Goal: Communication & Community: Share content

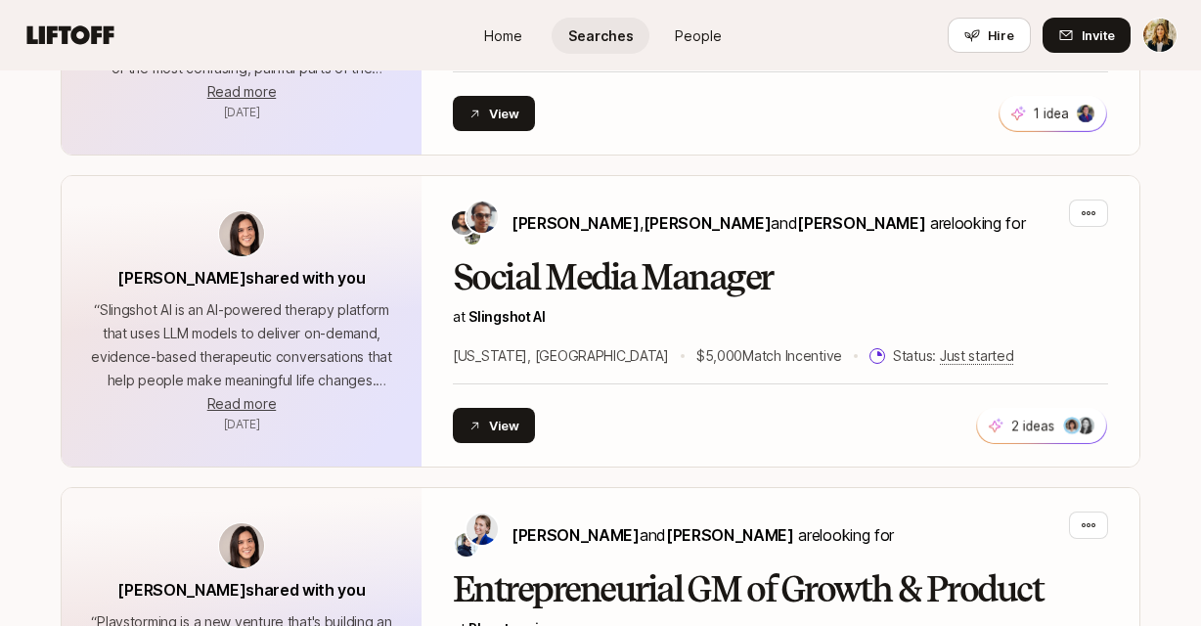
scroll to position [1773, 0]
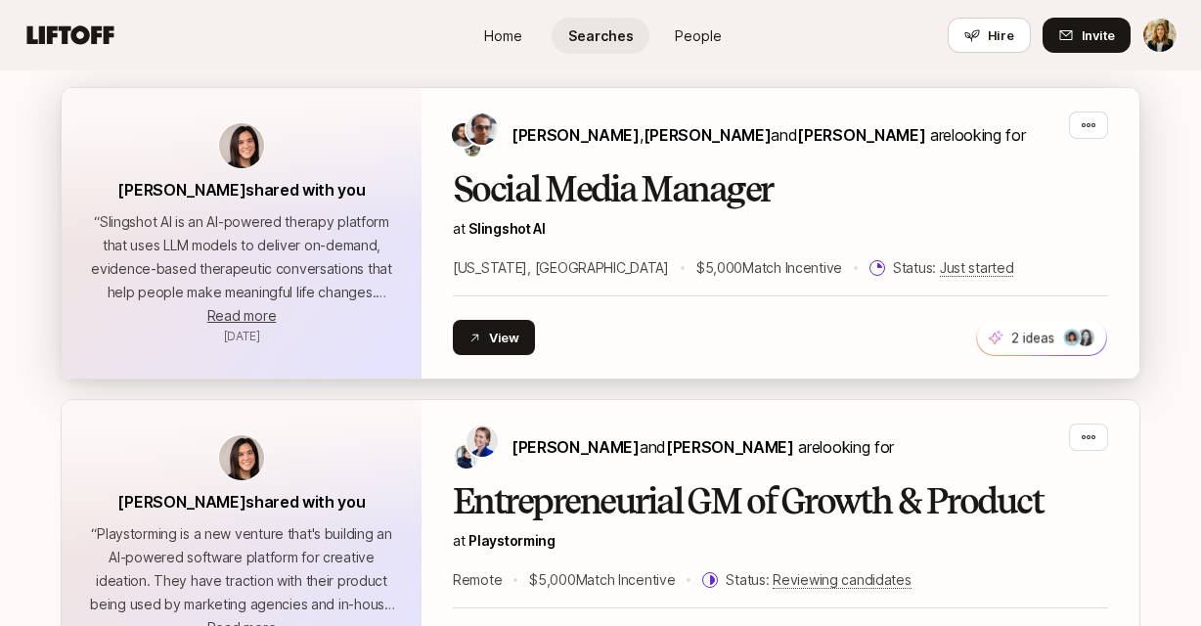
click at [521, 174] on div "Social Media Manager at Slingshot AI [US_STATE], [GEOGRAPHIC_DATA] $5,000 Match…" at bounding box center [780, 225] width 655 height 110
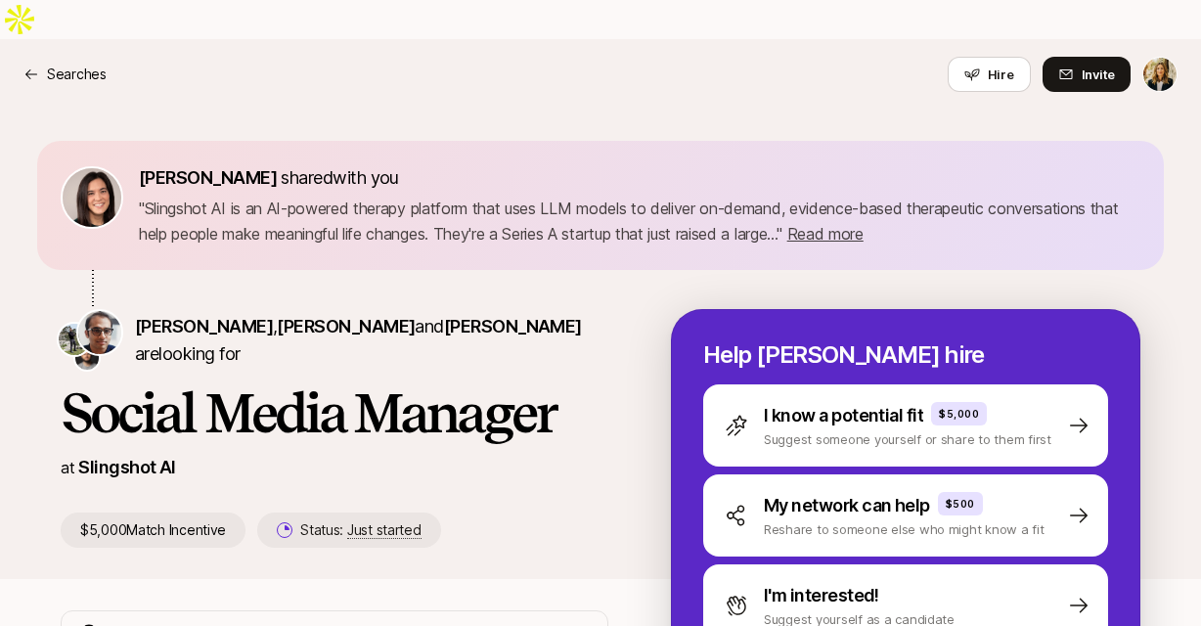
click at [129, 454] on p "Slingshot AI" at bounding box center [127, 467] width 98 height 27
click at [130, 457] on link "Slingshot AI" at bounding box center [127, 467] width 98 height 21
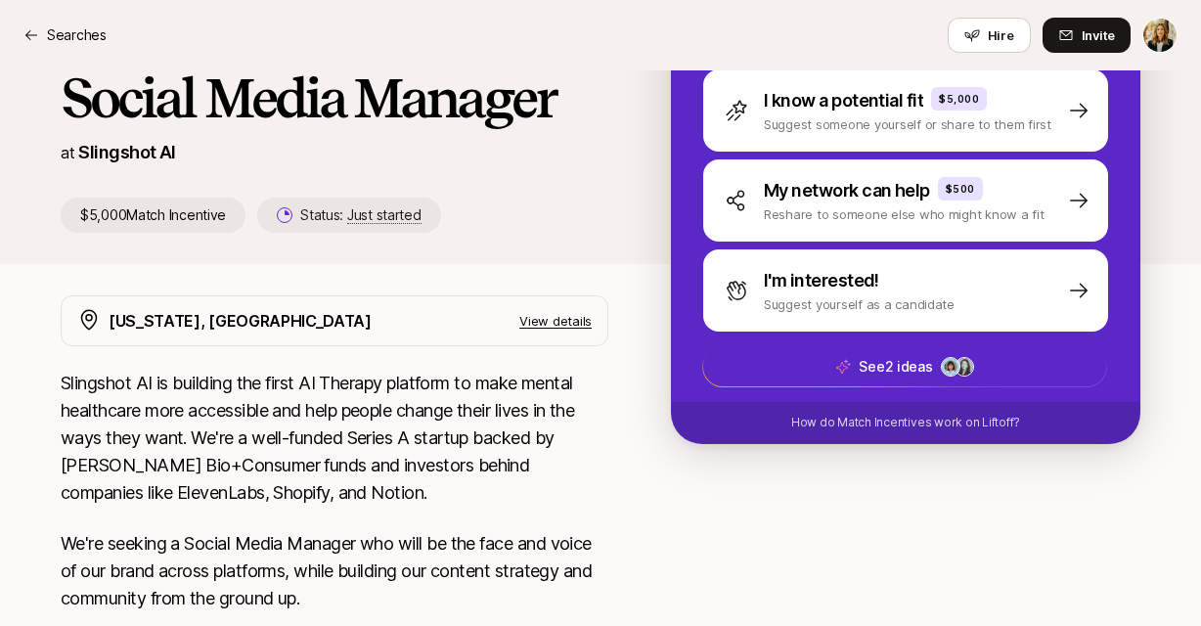
click at [545, 311] on p "View details" at bounding box center [555, 321] width 72 height 20
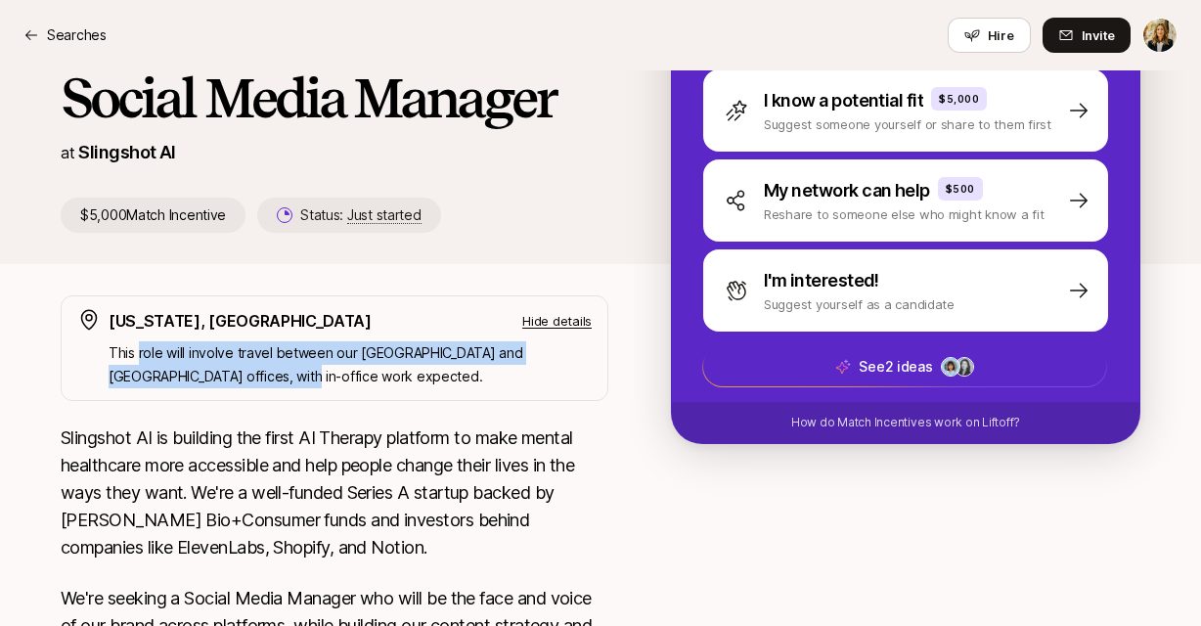
drag, startPoint x: 138, startPoint y: 312, endPoint x: 320, endPoint y: 338, distance: 183.8
click at [320, 341] on p "This role will involve travel between our [GEOGRAPHIC_DATA] and [GEOGRAPHIC_DAT…" at bounding box center [350, 364] width 483 height 47
copy p "role will involve travel between our [GEOGRAPHIC_DATA] and [GEOGRAPHIC_DATA] of…"
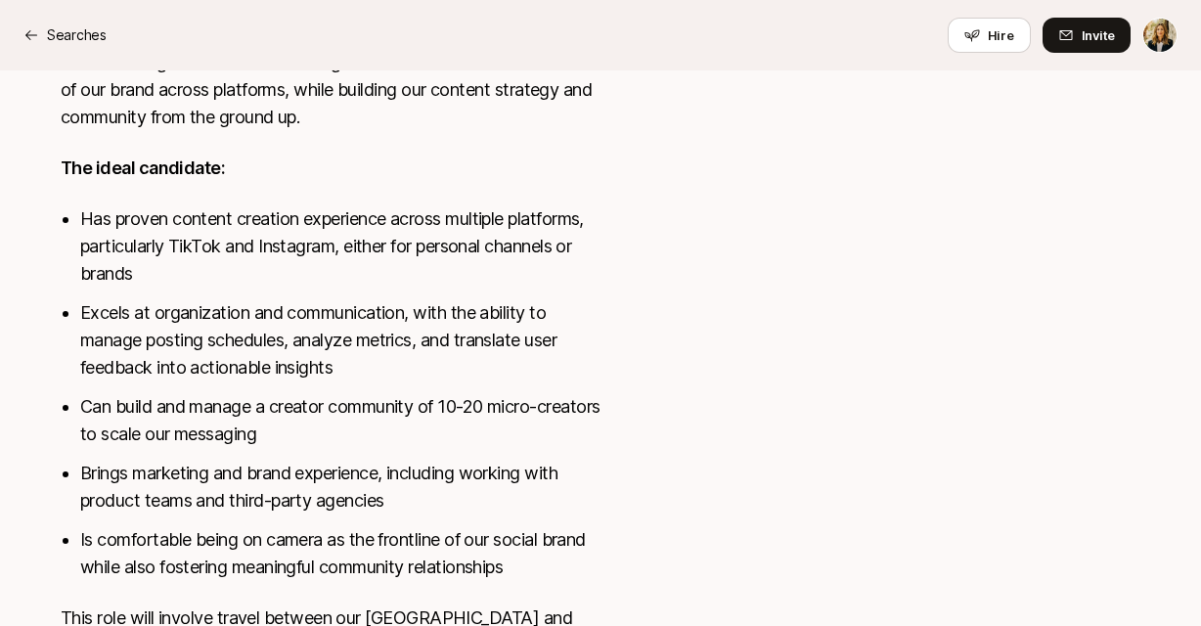
scroll to position [0, 0]
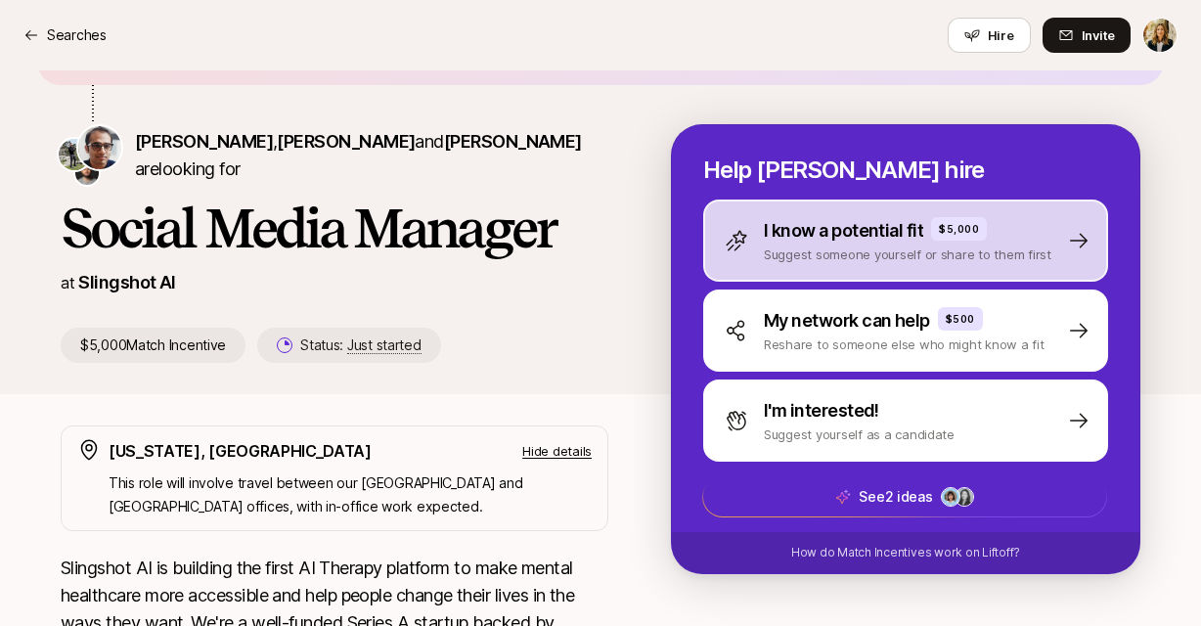
click at [838, 245] on p "Suggest someone yourself or share to them first" at bounding box center [908, 255] width 288 height 20
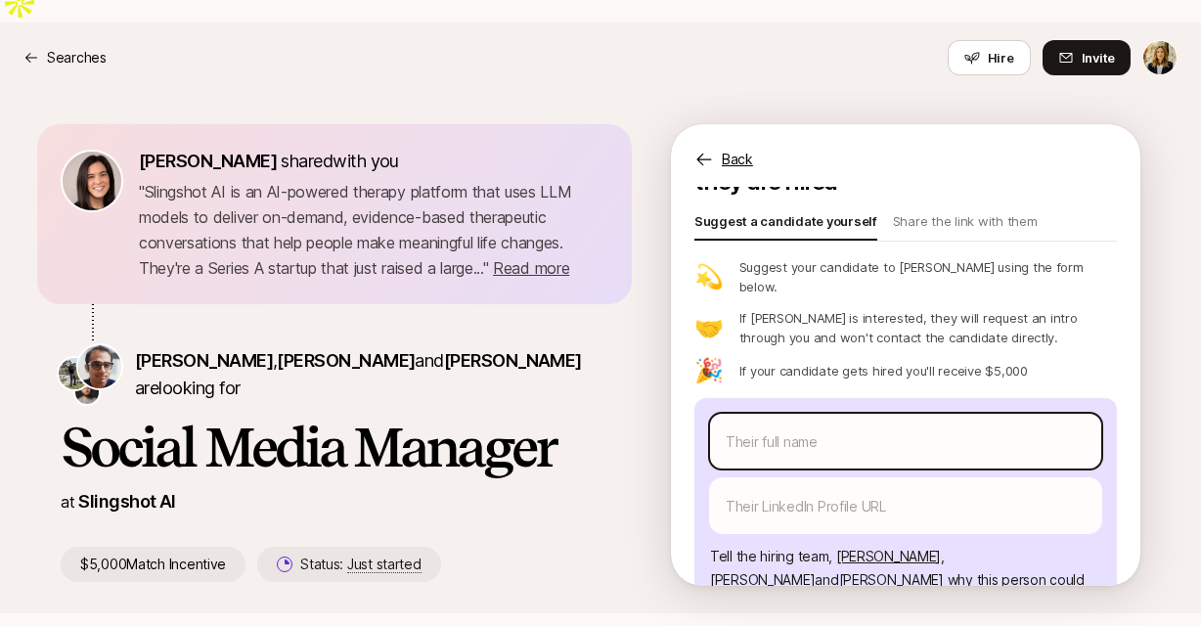
scroll to position [225, 0]
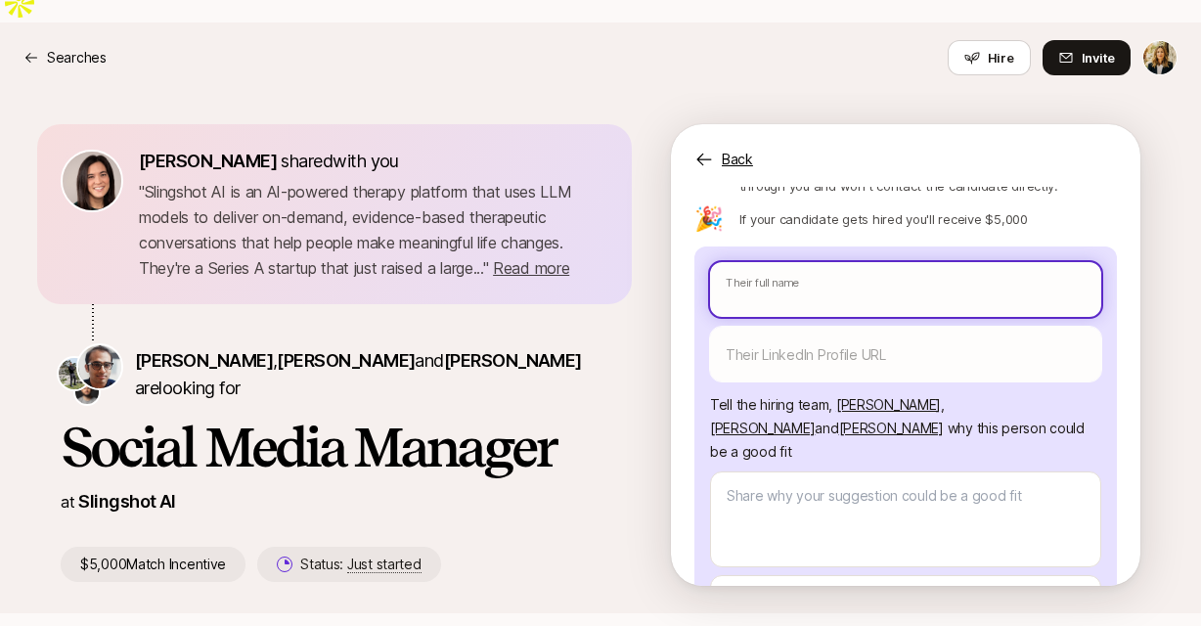
click at [769, 262] on input "text" at bounding box center [905, 289] width 391 height 55
paste input "[EMAIL_ADDRESS][DOMAIN_NAME]"
type textarea "x"
type input "[EMAIL_ADDRESS][DOMAIN_NAME]"
type textarea "x"
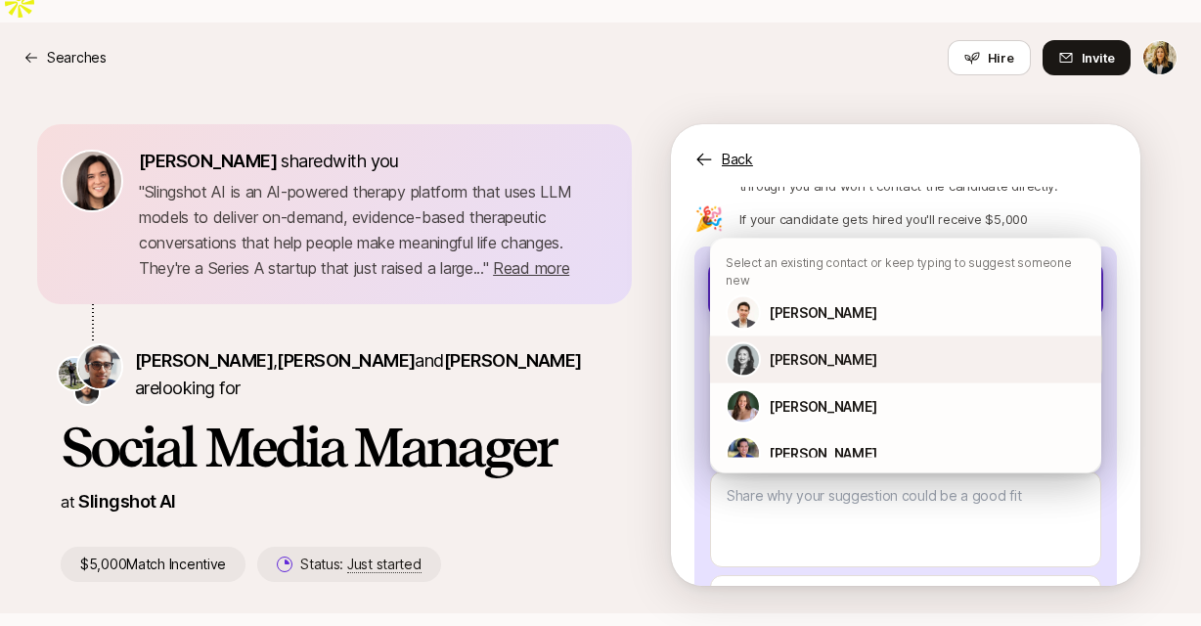
scroll to position [137, 0]
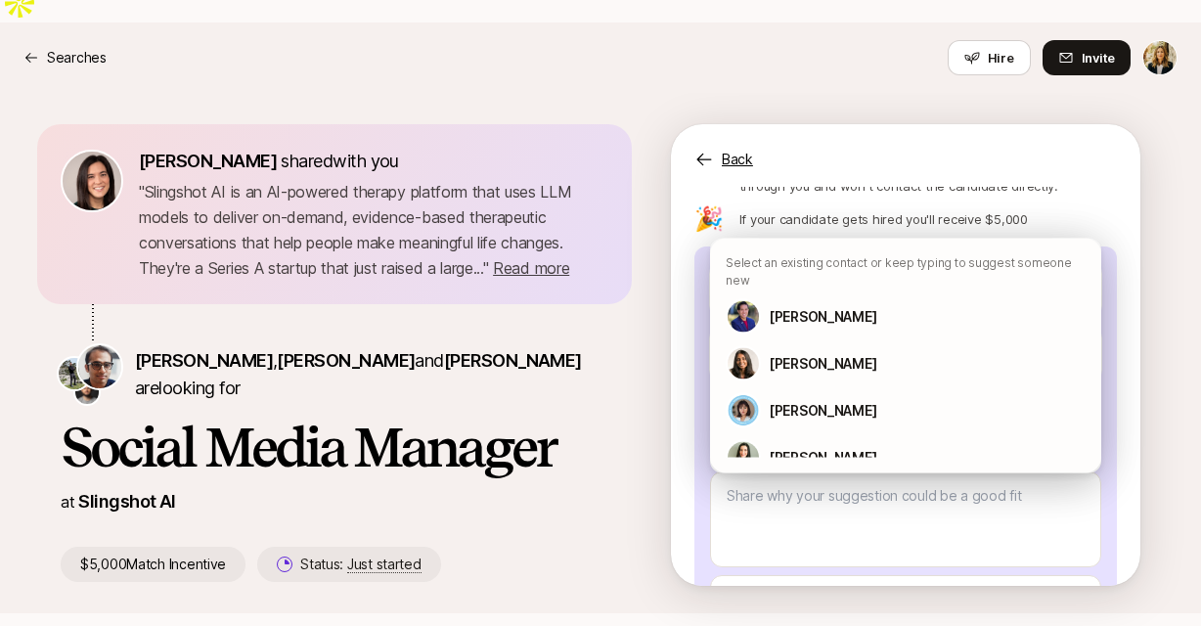
click at [608, 412] on div "[PERSON_NAME] shared with you " Slingshot AI is an AI-powered therapy platform …" at bounding box center [366, 353] width 610 height 458
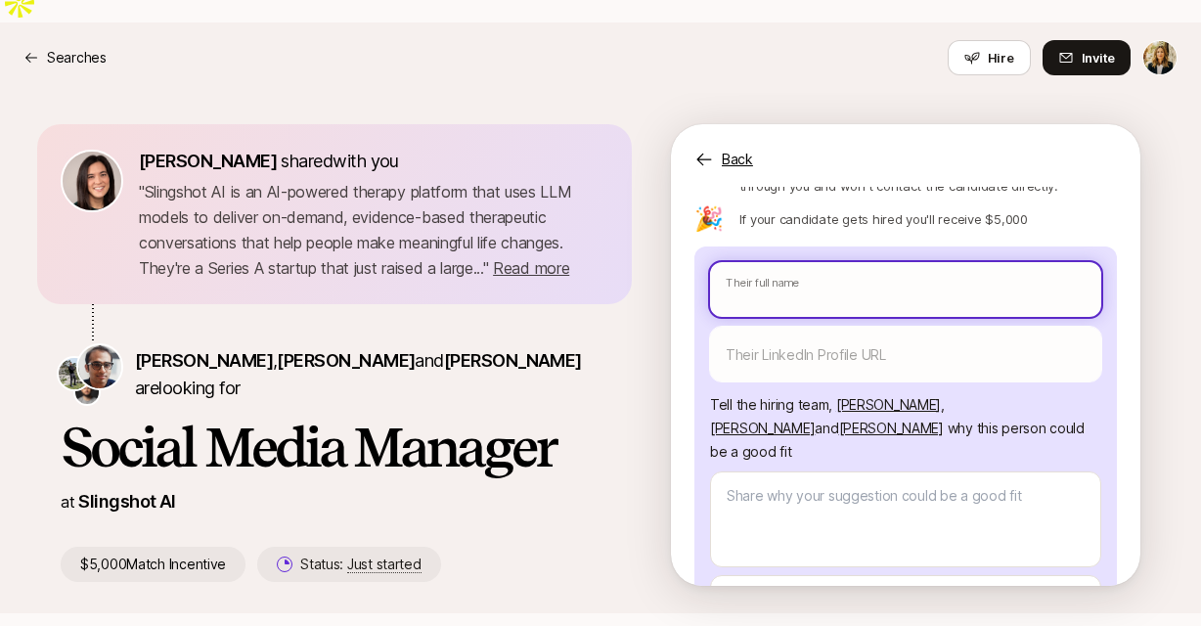
click at [753, 262] on input "text" at bounding box center [905, 289] width 391 height 55
paste input "[PERSON_NAME]"
type textarea "x"
type input "[PERSON_NAME]"
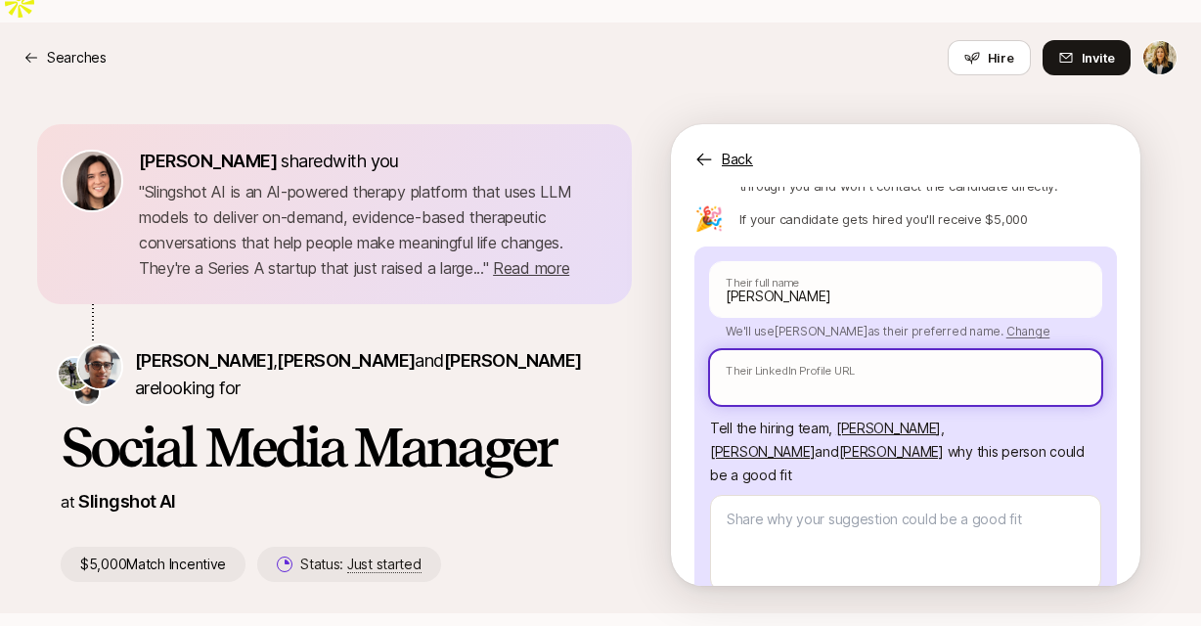
click at [824, 350] on input "text" at bounding box center [905, 377] width 391 height 55
paste input "[URL][DOMAIN_NAME]"
type textarea "x"
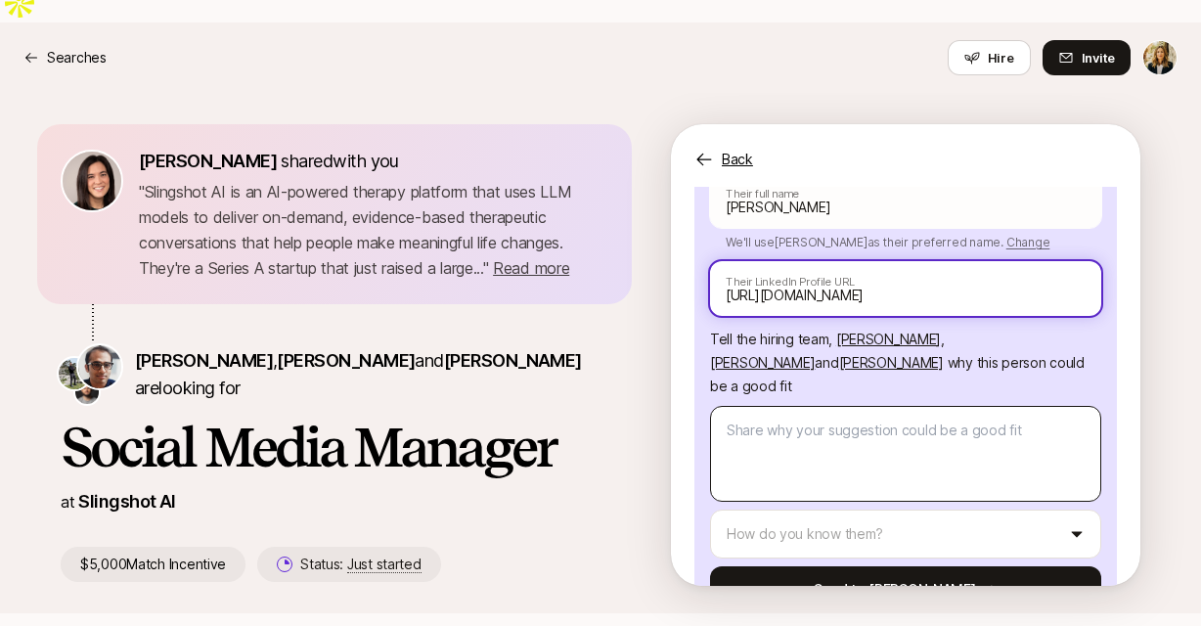
type input "[URL][DOMAIN_NAME]"
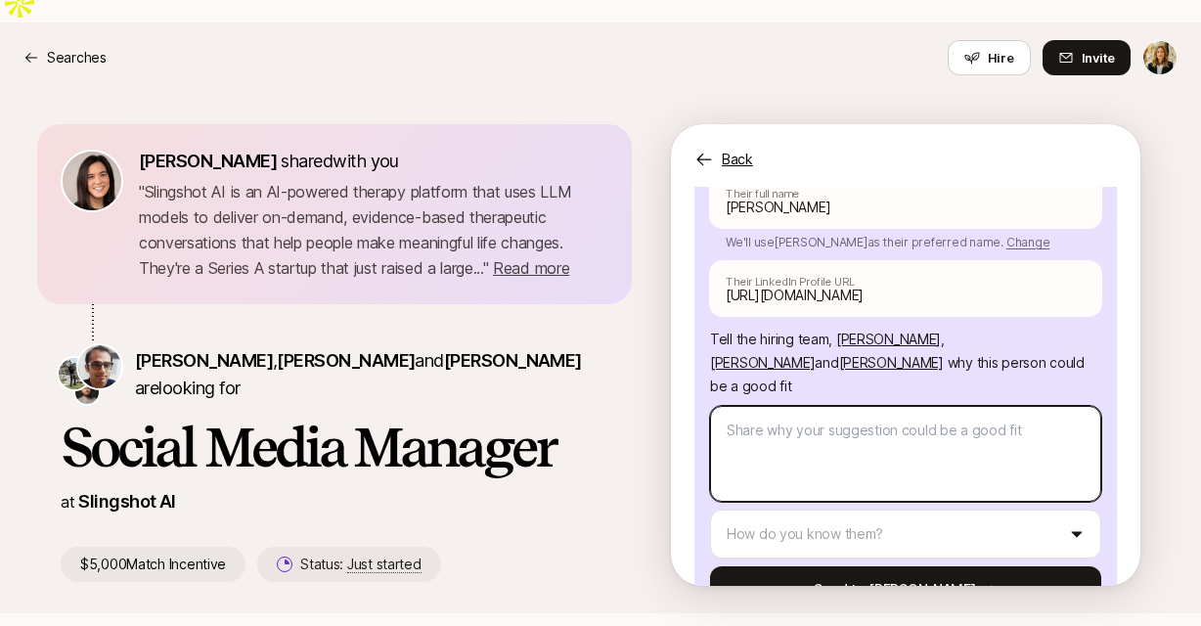
click at [771, 406] on textarea at bounding box center [905, 454] width 391 height 96
type textarea "x"
type textarea "C"
type textarea "x"
type textarea "Ch"
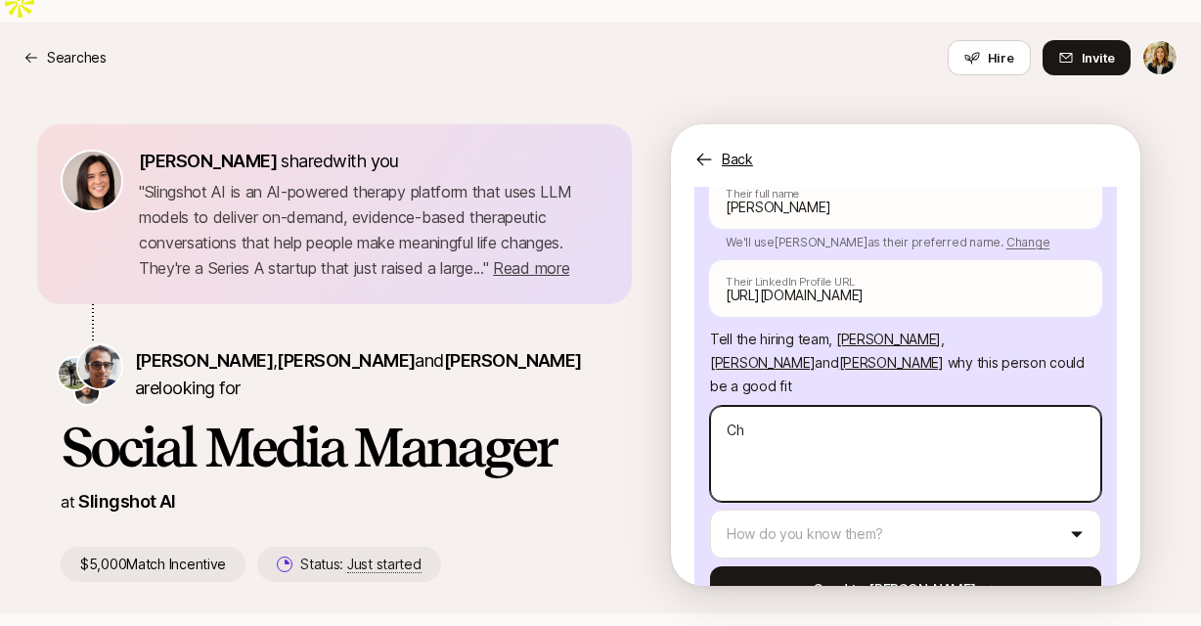
type textarea "x"
type textarea "Chl"
type textarea "x"
type textarea "Chlo"
type textarea "x"
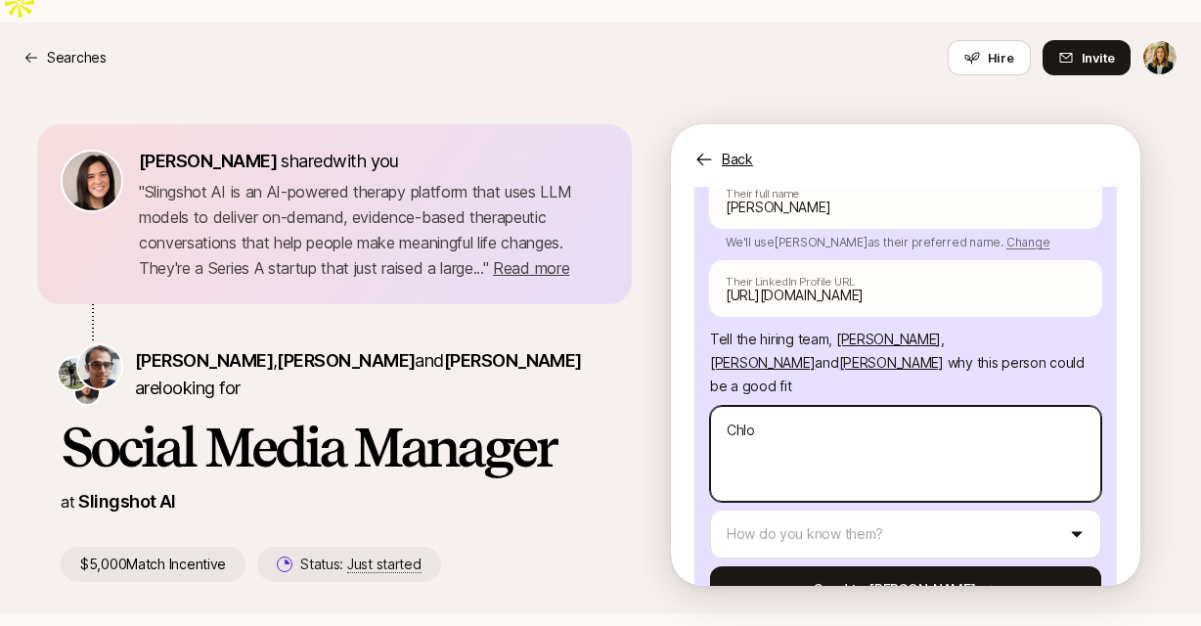
type textarea "[PERSON_NAME]"
type textarea "x"
type textarea "[PERSON_NAME]"
type textarea "x"
type textarea "[PERSON_NAME]"
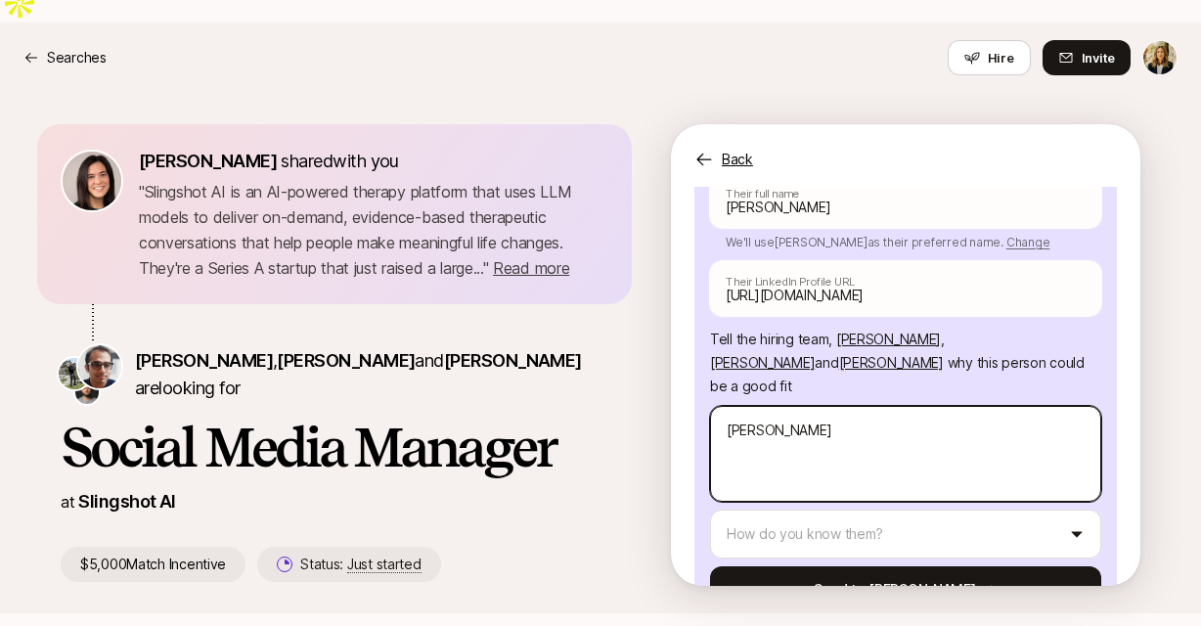
type textarea "x"
type textarea "[PERSON_NAME] ha"
type textarea "x"
type textarea "[PERSON_NAME] has"
type textarea "x"
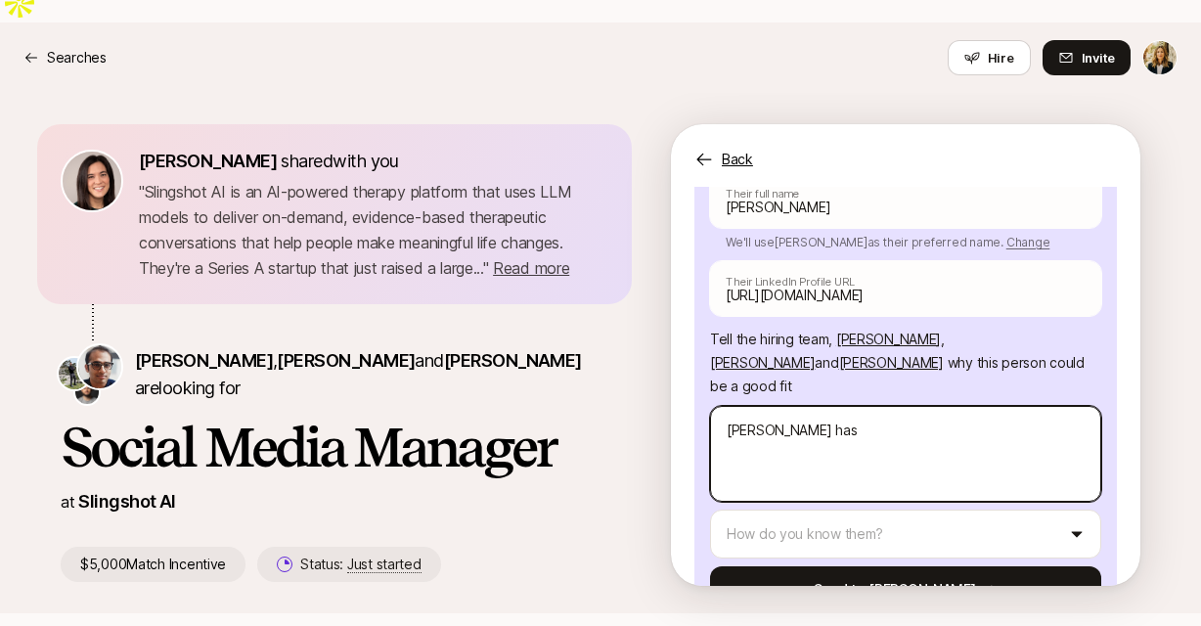
type textarea "[PERSON_NAME] has"
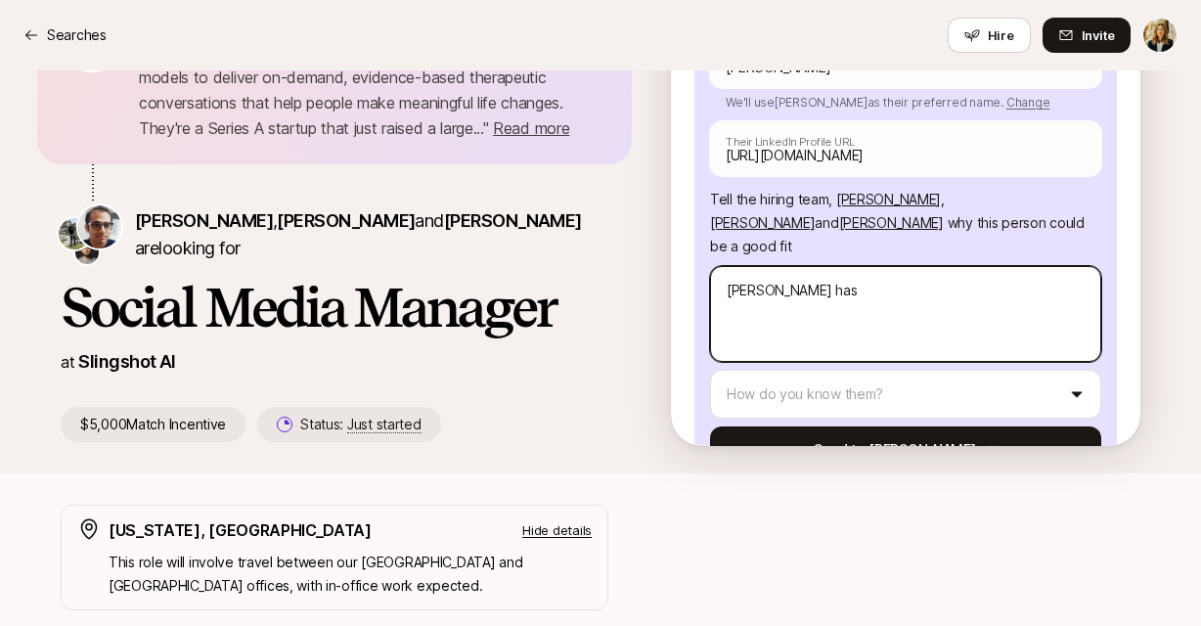
scroll to position [255, 0]
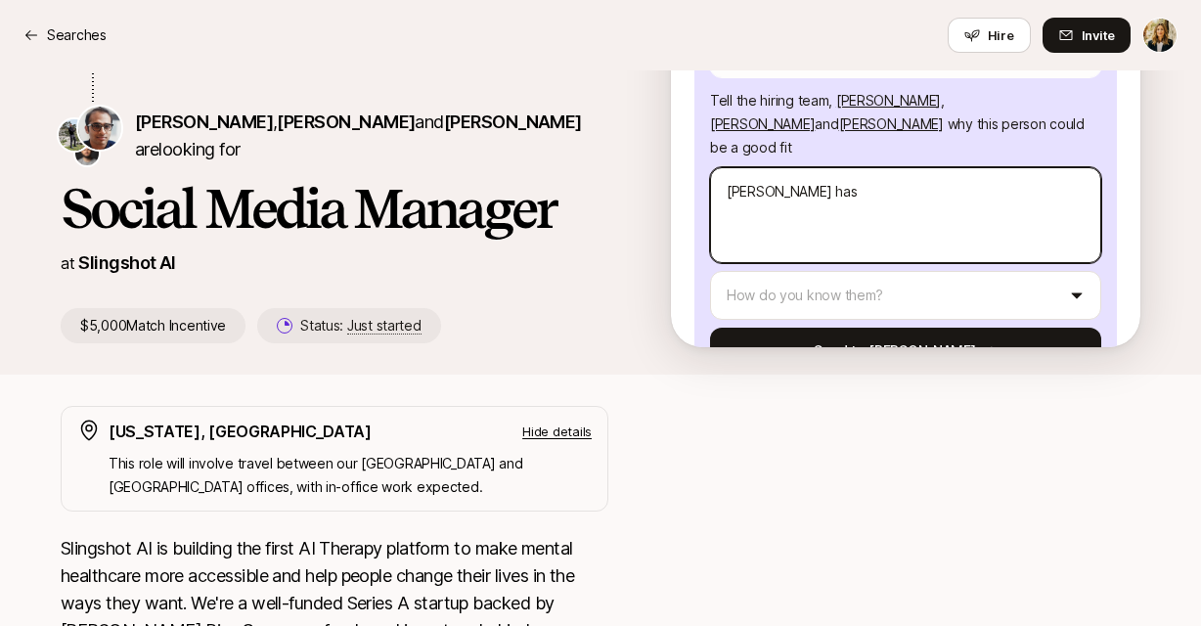
type textarea "x"
type textarea "[PERSON_NAME] has a"
type textarea "x"
type textarea "[PERSON_NAME] has a"
type textarea "x"
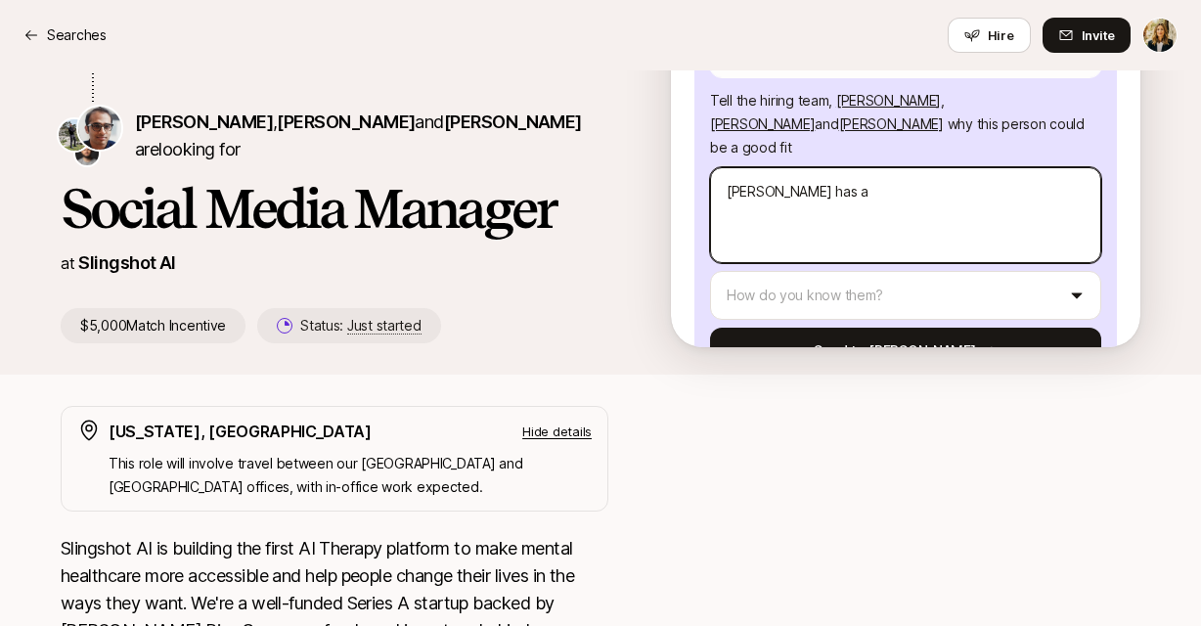
type textarea "[PERSON_NAME] has a s"
type textarea "x"
type textarea "[PERSON_NAME] has a"
type textarea "x"
type textarea "[PERSON_NAME] has a"
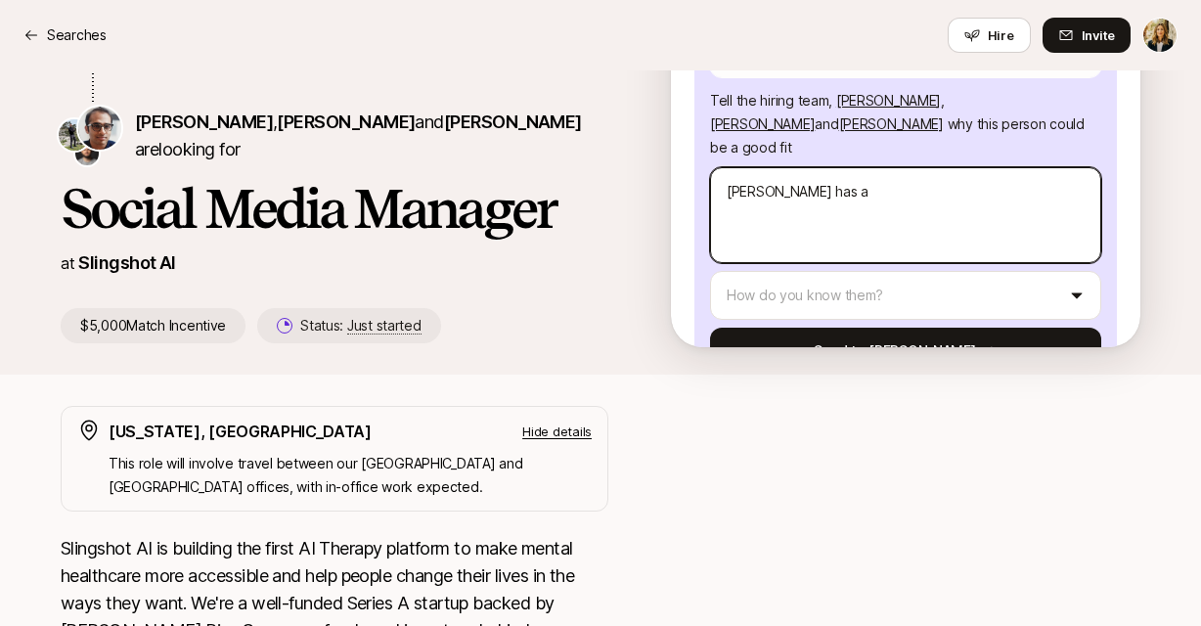
type textarea "x"
type textarea "[PERSON_NAME] has"
type textarea "x"
type textarea "[PERSON_NAME] has"
type textarea "x"
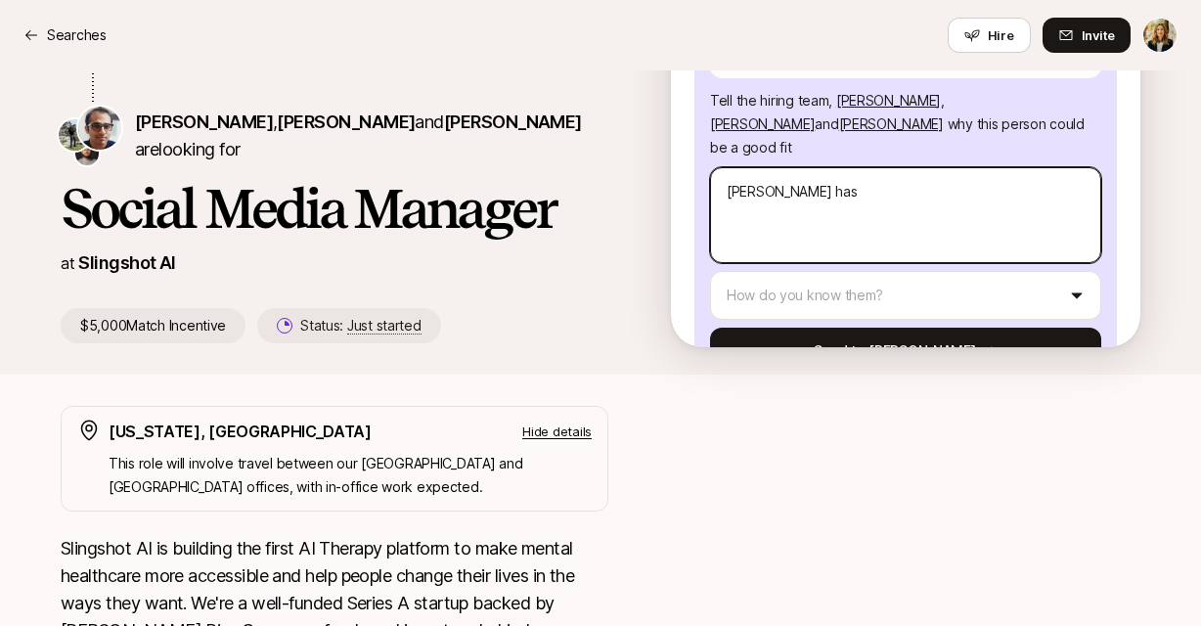
type textarea "[PERSON_NAME] ha"
type textarea "x"
type textarea "[PERSON_NAME]"
type textarea "x"
type textarea "[PERSON_NAME]"
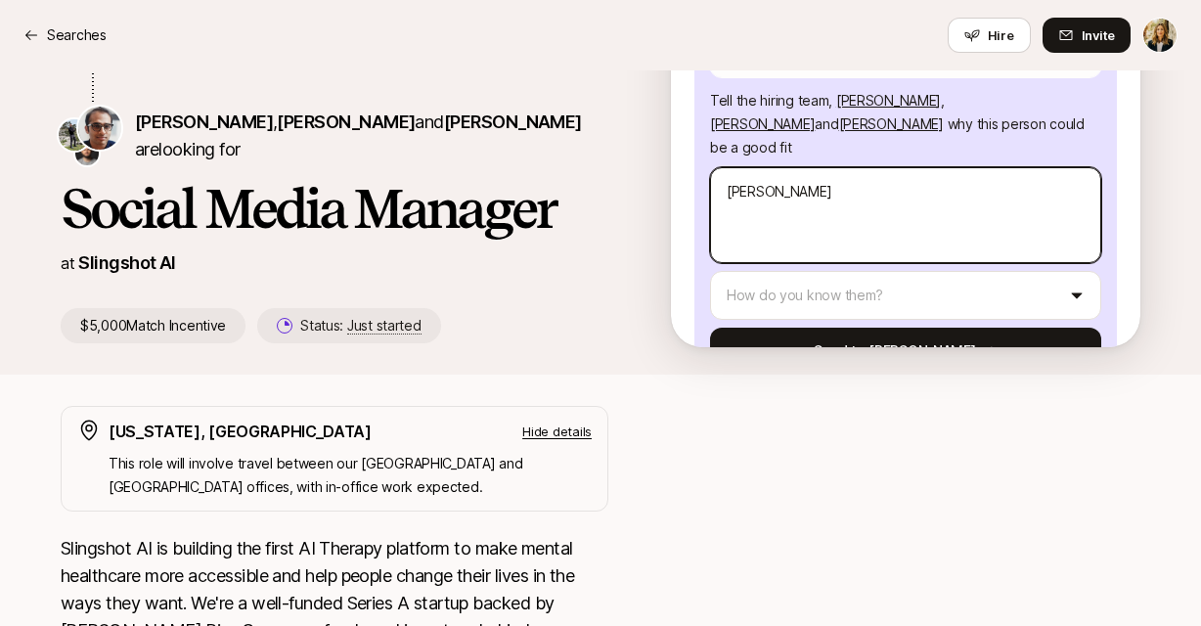
type textarea "x"
type textarea "[PERSON_NAME]"
type textarea "x"
type textarea "Chlo"
type textarea "x"
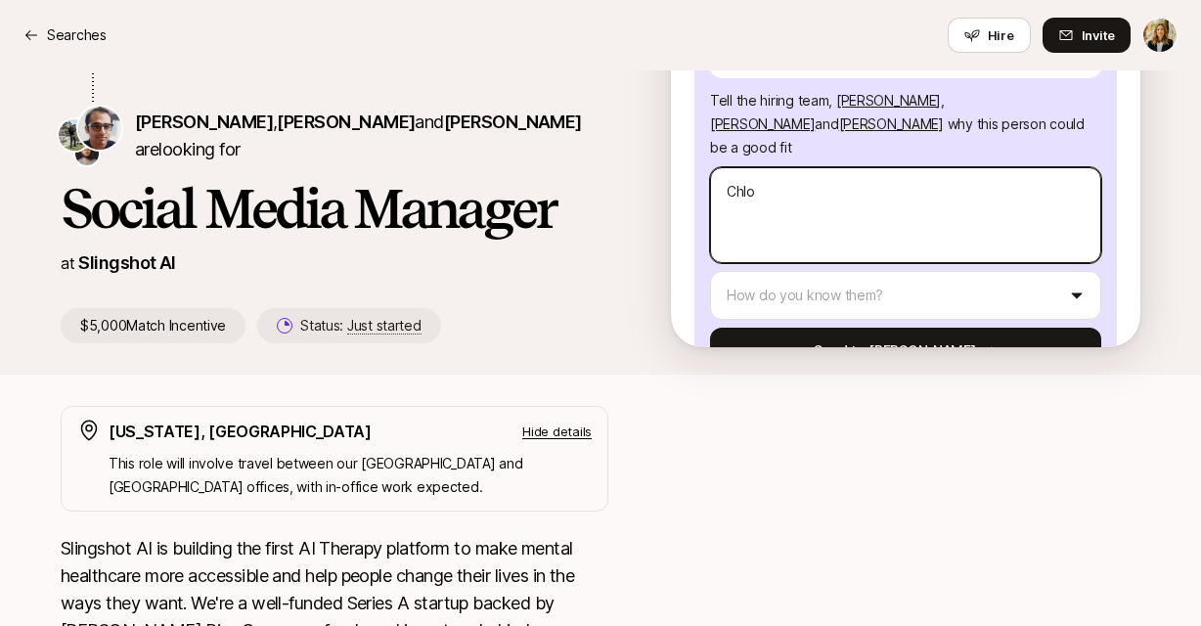
type textarea "Chl"
type textarea "x"
type textarea "Ch"
type textarea "x"
type textarea "C"
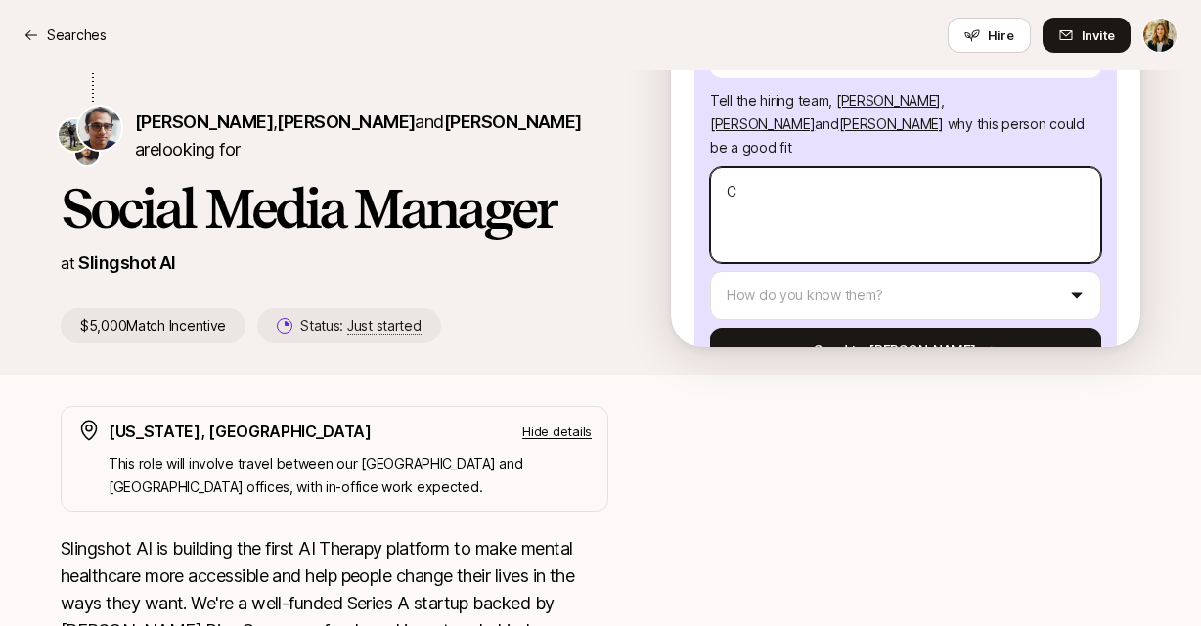
scroll to position [110, 0]
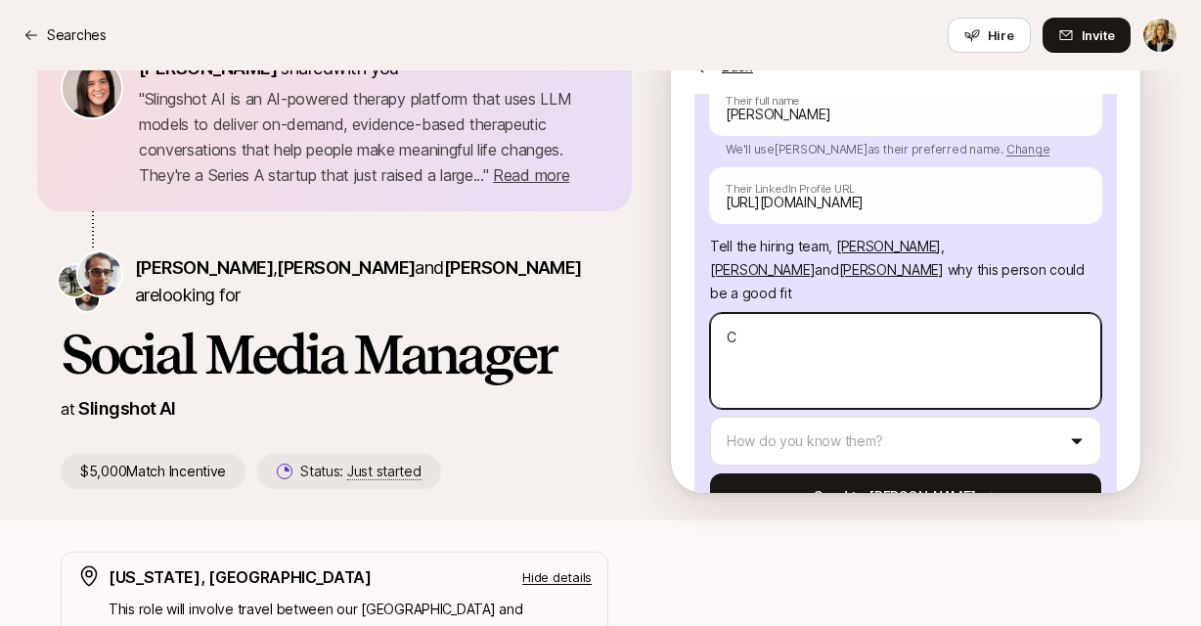
type textarea "x"
type textarea "H"
type textarea "x"
type textarea "He"
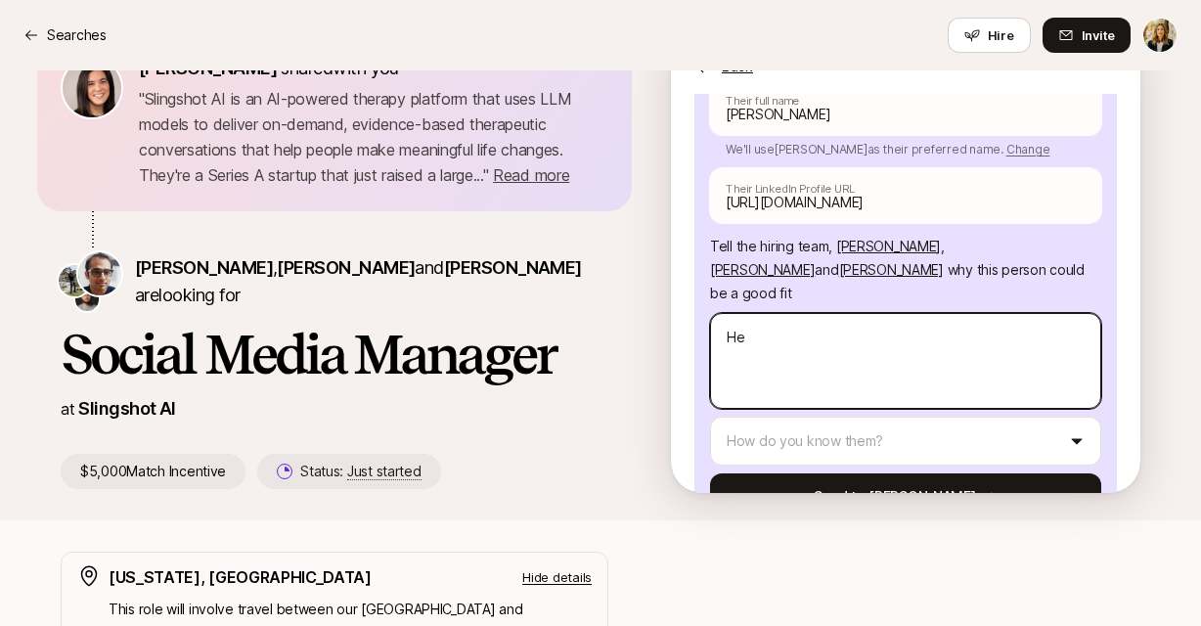
type textarea "x"
type textarea "Hey"
type textarea "x"
type textarea "Hey"
type textarea "x"
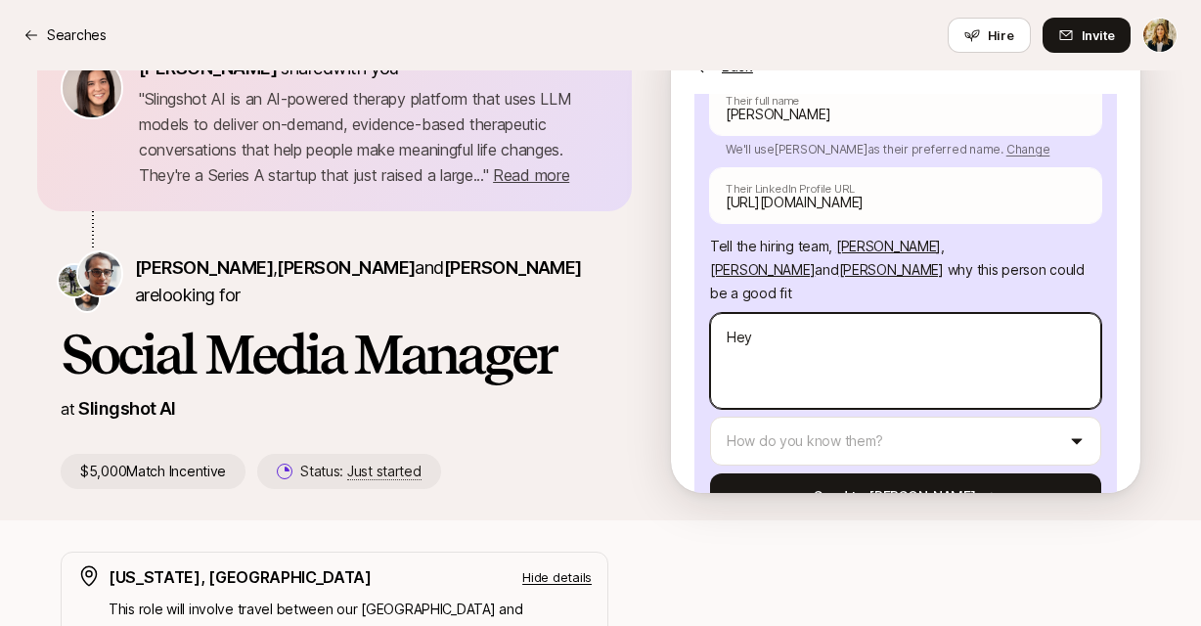
type textarea "Hey N"
type textarea "x"
type textarea "Hey [PERSON_NAME]"
type textarea "x"
type textarea "Hey Nei"
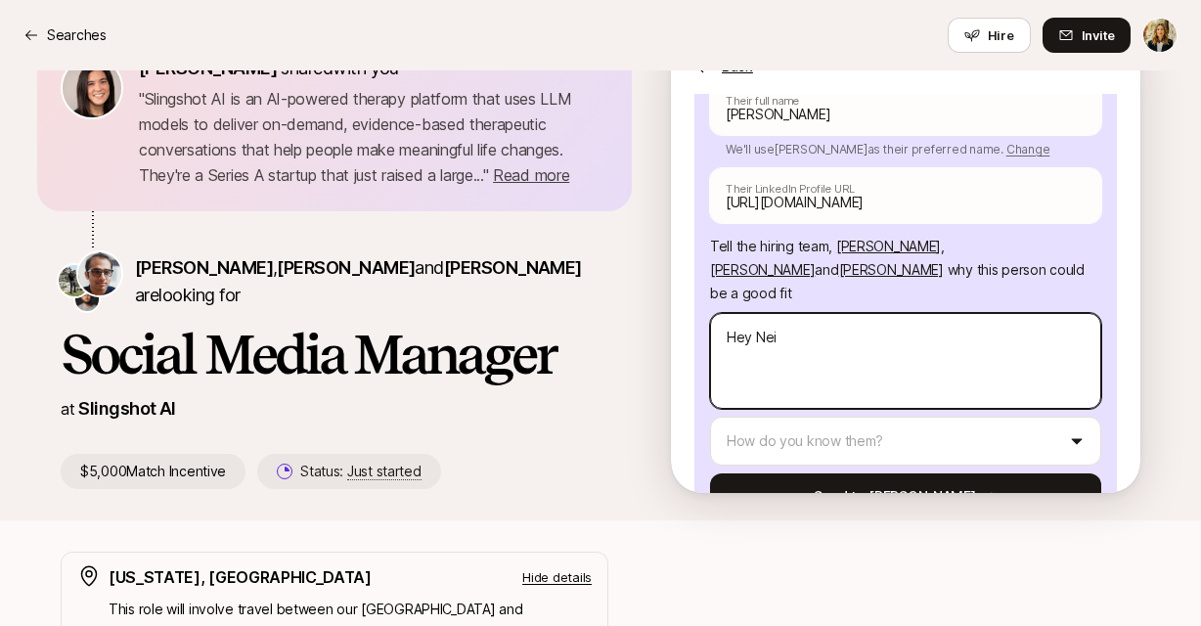
type textarea "x"
type textarea "Hey [PERSON_NAME]"
type textarea "x"
type textarea "Hey [PERSON_NAME]"
type textarea "x"
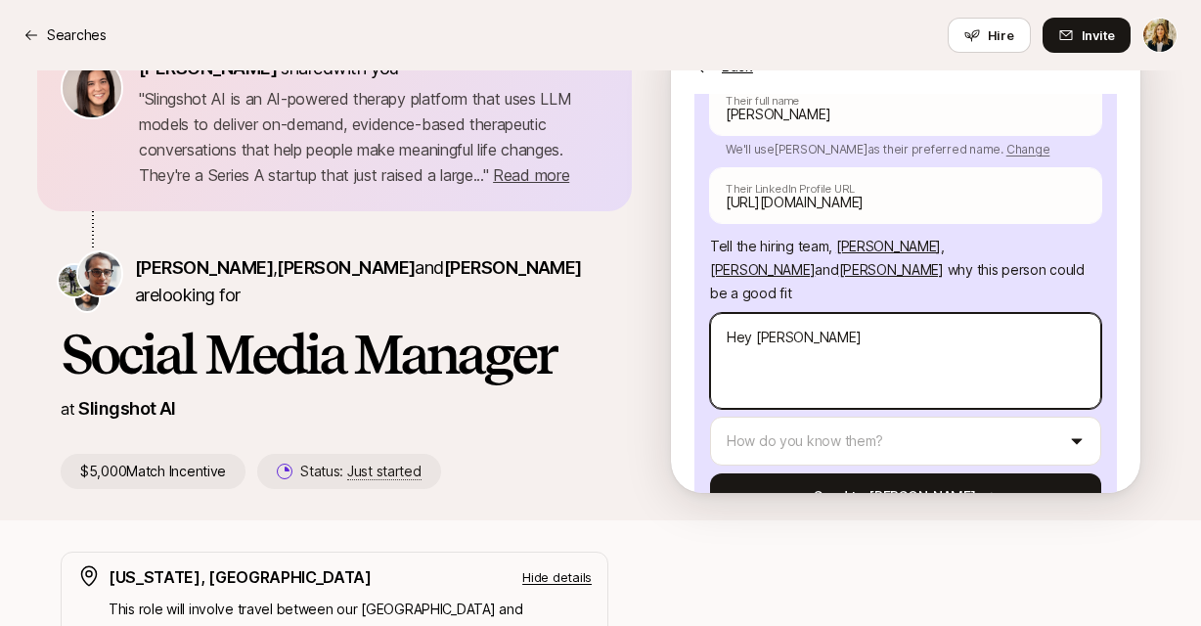
type textarea "Hey [PERSON_NAME]"
type textarea "x"
type textarea "Hey [PERSON_NAME] an"
type textarea "x"
type textarea "Hey [PERSON_NAME] and"
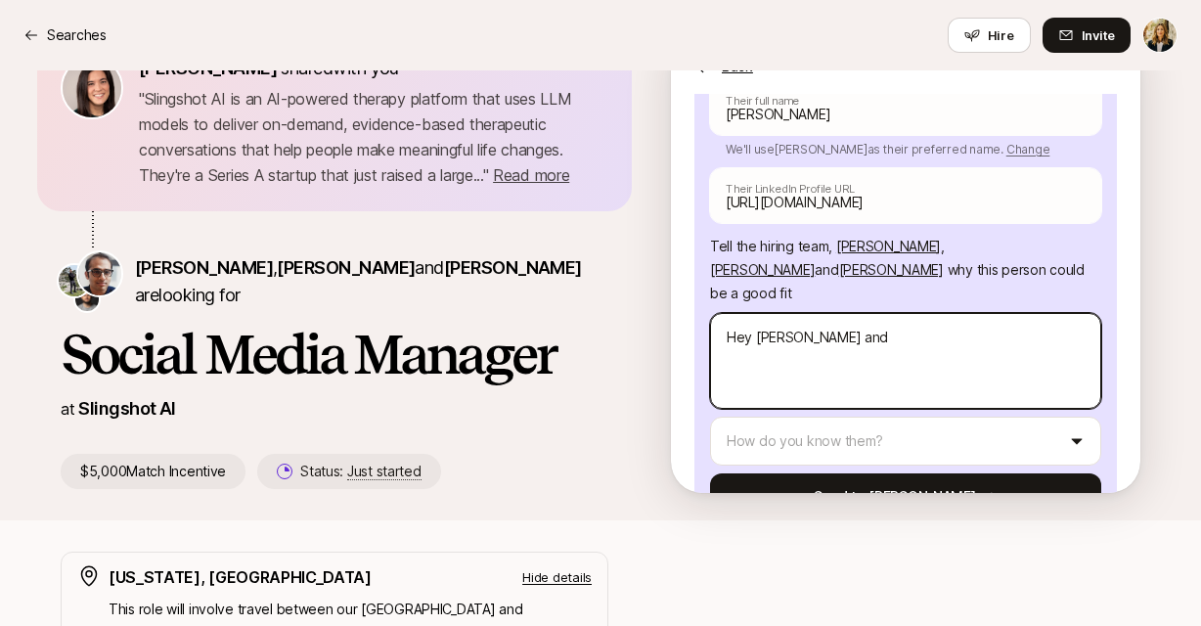
type textarea "x"
type textarea "Hey [PERSON_NAME] and t"
type textarea "x"
type textarea "Hey [PERSON_NAME] and te"
type textarea "x"
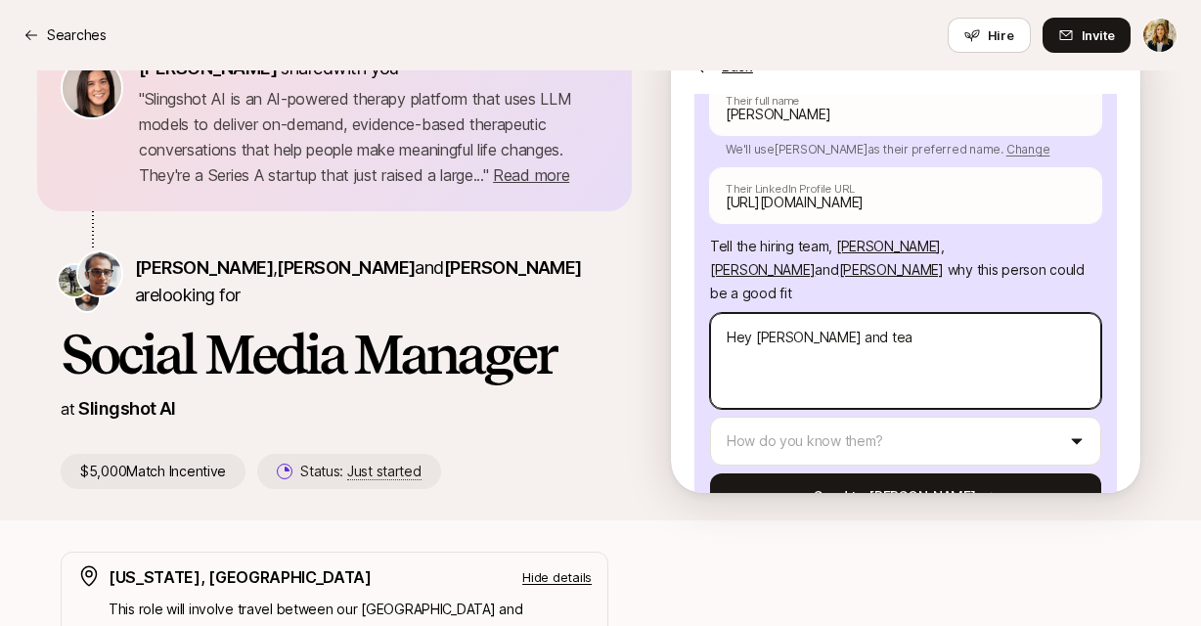
type textarea "Hey [PERSON_NAME] and team"
type textarea "x"
type textarea "Hey [PERSON_NAME] and team,"
type textarea "x"
type textarea "Hey [PERSON_NAME] and team,"
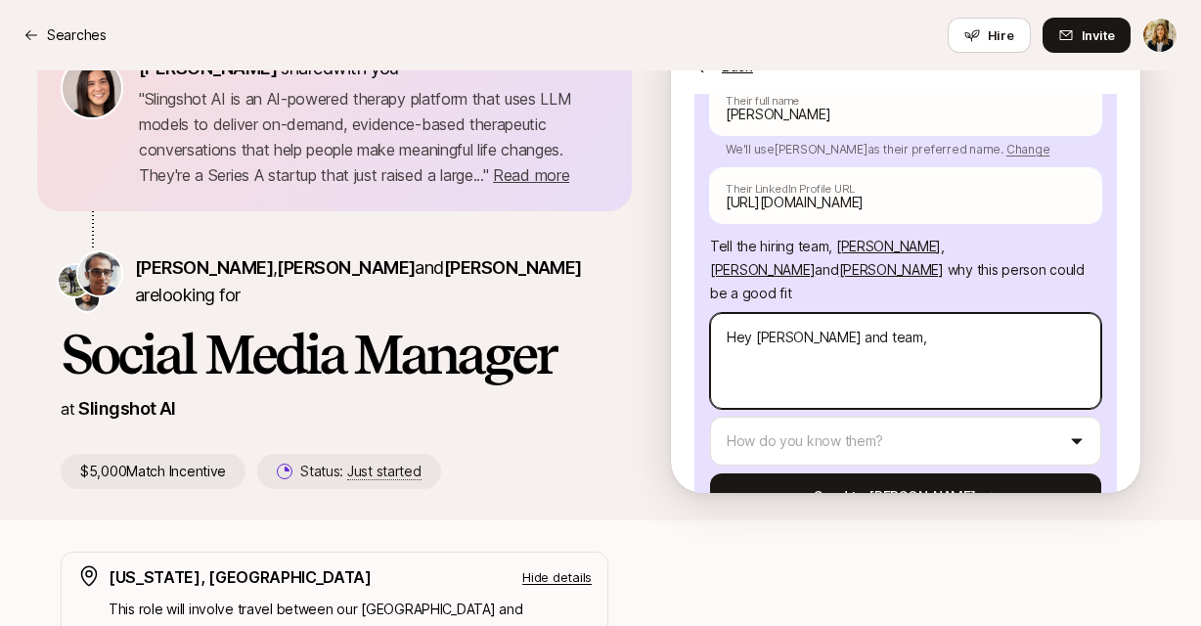
type textarea "x"
type textarea "Hey [PERSON_NAME] and team, C"
type textarea "x"
type textarea "Hey [PERSON_NAME] and team, Ch"
type textarea "x"
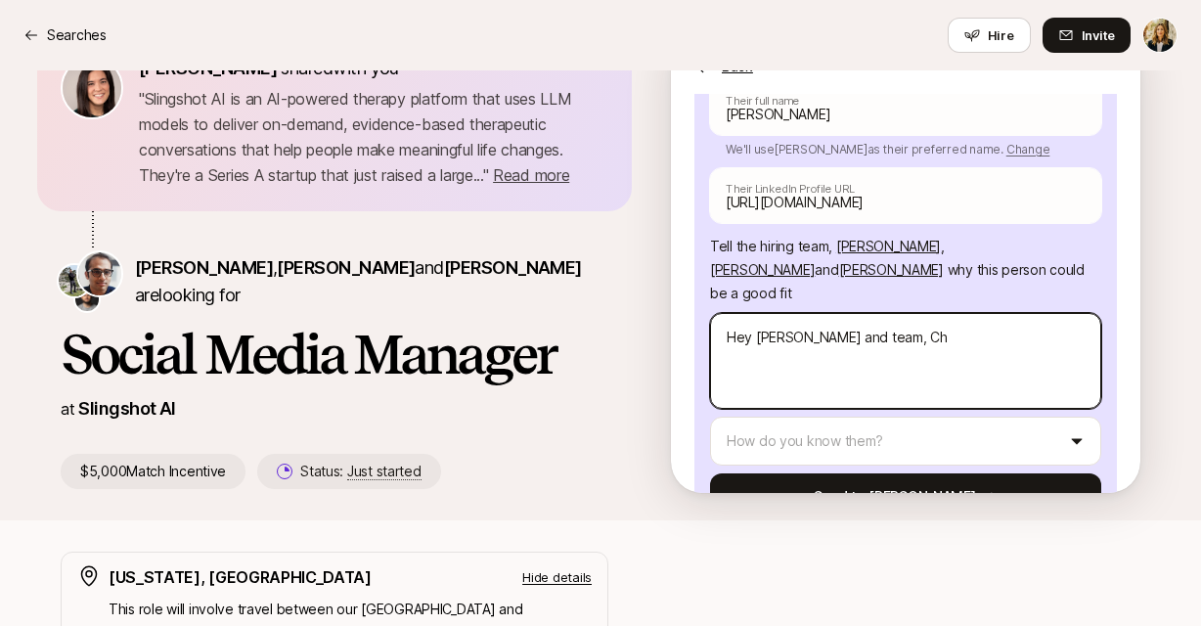
type textarea "Hey [PERSON_NAME] and team, Chl"
type textarea "x"
type textarea "Hey [PERSON_NAME] and team, Chlo"
type textarea "x"
type textarea "Hey [PERSON_NAME] and team, Chlos"
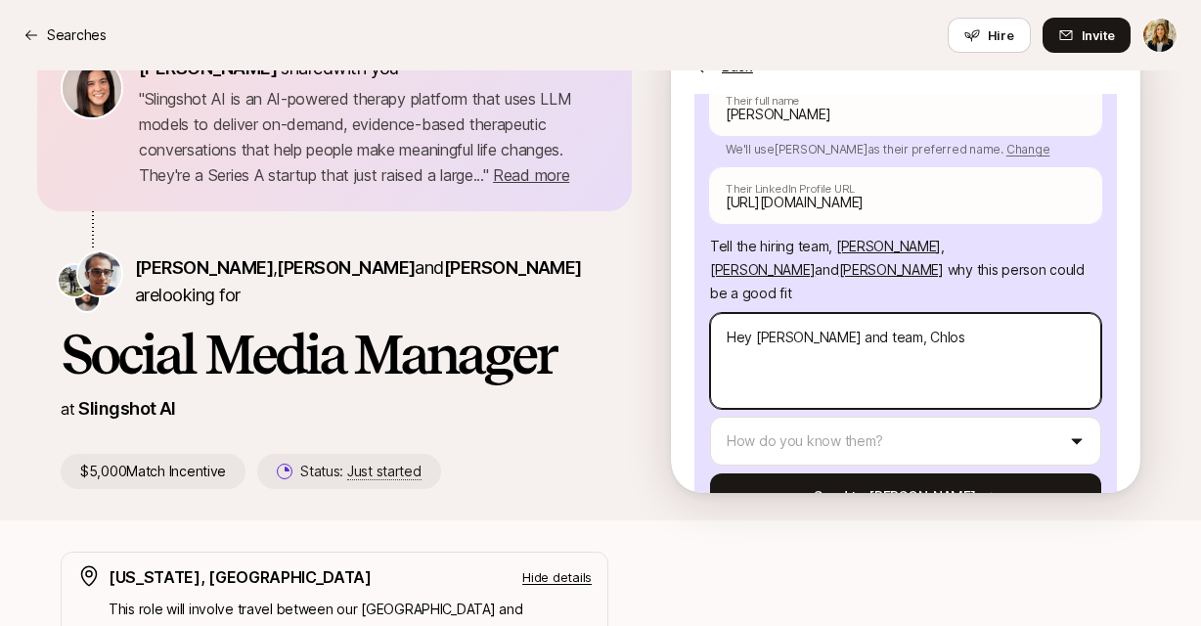
type textarea "x"
type textarea "Hey [PERSON_NAME] and team, Chlose"
type textarea "x"
type textarea "Hey [PERSON_NAME] and team, Chlose i"
type textarea "x"
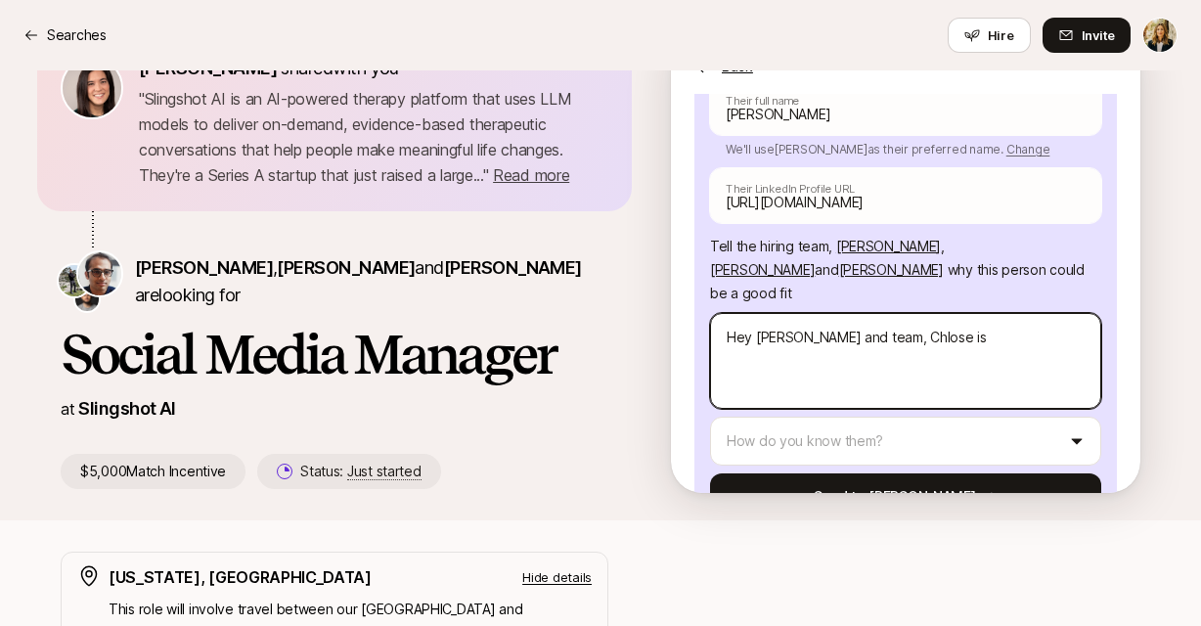
type textarea "Hey [PERSON_NAME] and team, Chlose is"
type textarea "x"
type textarea "Hey [PERSON_NAME] and team, Chlose is"
type textarea "x"
type textarea "Hey [PERSON_NAME] and team, Chlose i"
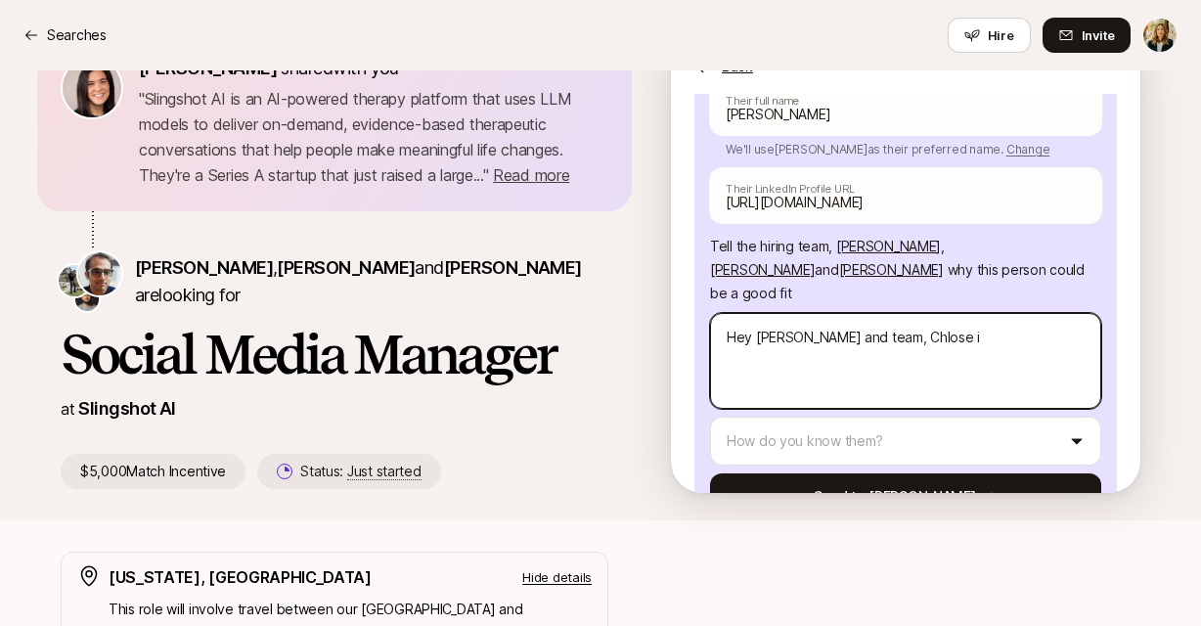
type textarea "x"
type textarea "Hey [PERSON_NAME] and team, Chlose"
type textarea "x"
type textarea "Hey [PERSON_NAME] and team, Chlose"
type textarea "x"
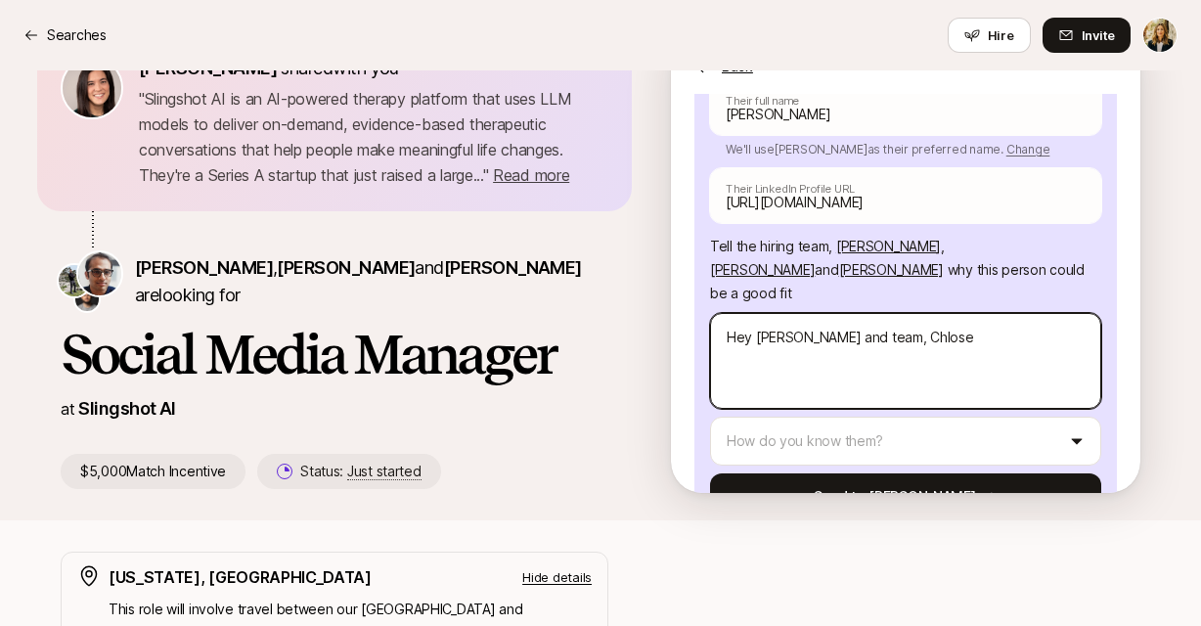
type textarea "Hey [PERSON_NAME] and team, Chlos"
type textarea "x"
type textarea "Hey [PERSON_NAME] and team, Chlo"
type textarea "x"
type textarea "Hey [PERSON_NAME] and team, Chl"
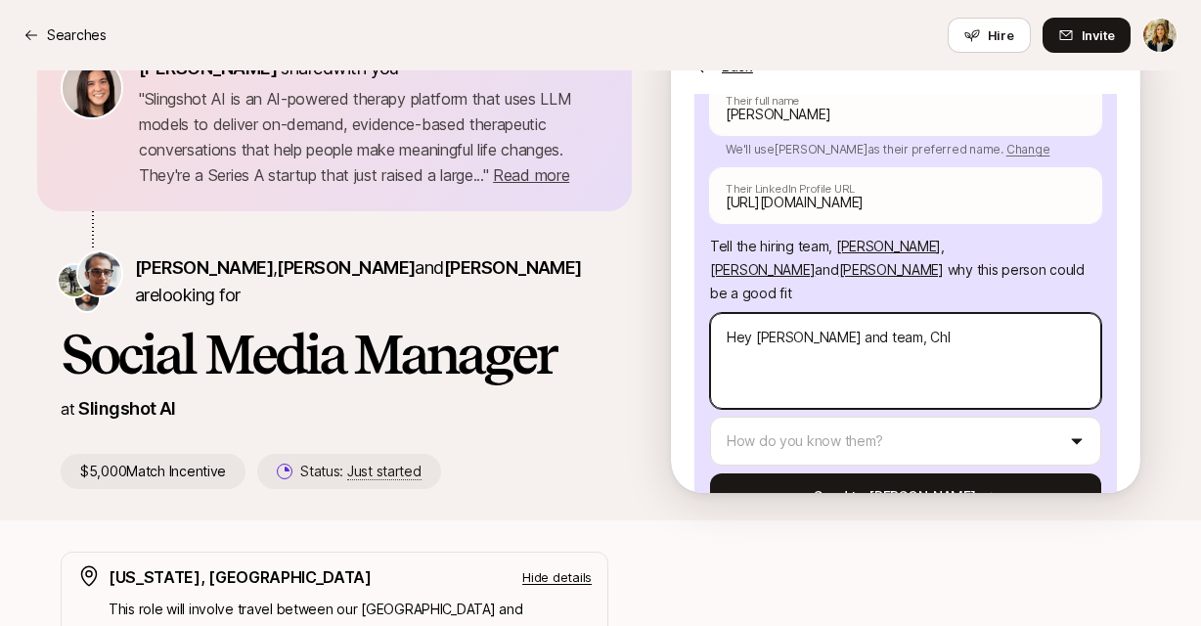
type textarea "x"
type textarea "Hey [PERSON_NAME] and team, Ch"
type textarea "x"
type textarea "Hey [PERSON_NAME] and team, Chl"
type textarea "x"
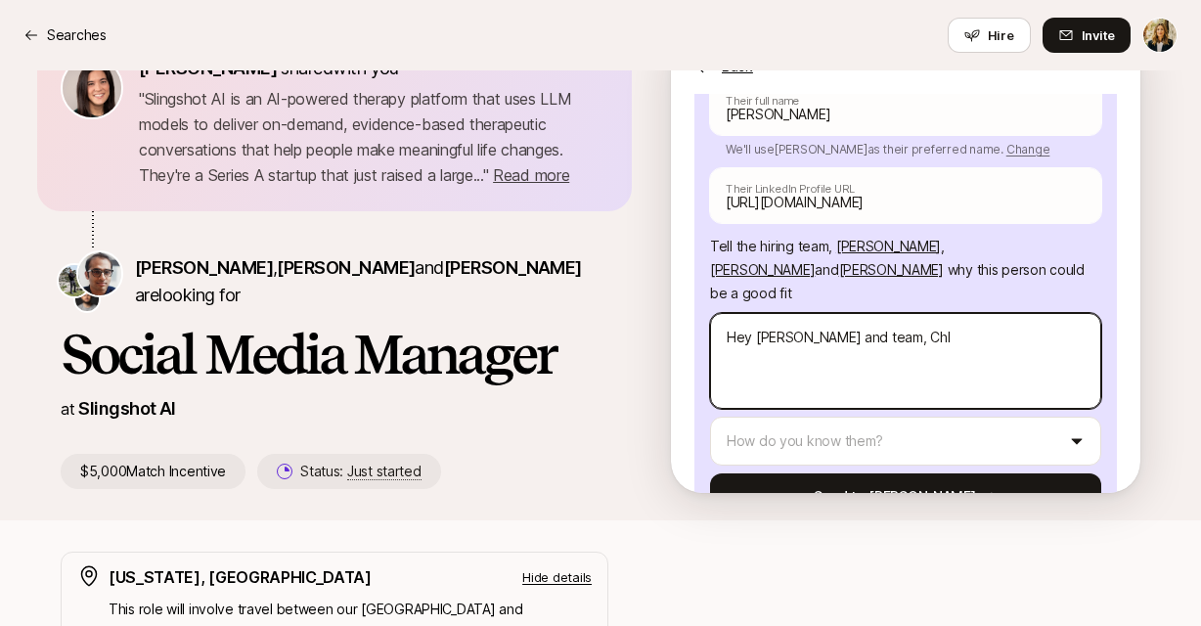
type textarea "Hey [PERSON_NAME] and team, Chlo"
type textarea "x"
type textarea "Hey [PERSON_NAME] and team, [PERSON_NAME]"
type textarea "x"
type textarea "Hey [PERSON_NAME] and team, [PERSON_NAME] is"
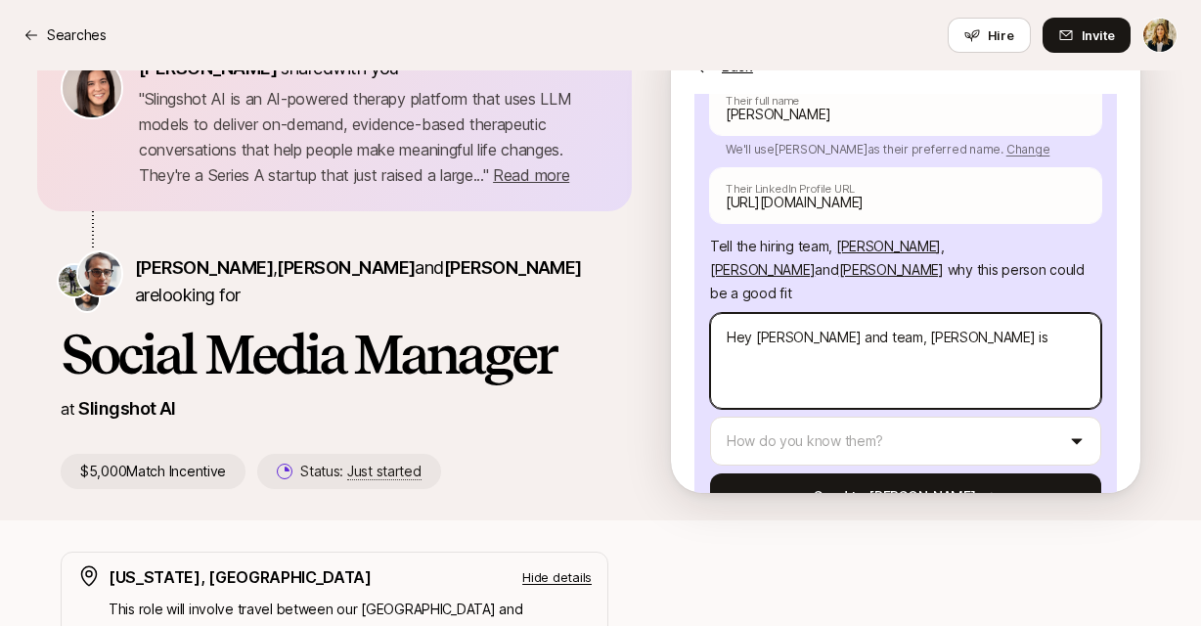
type textarea "x"
type textarea "Hey [PERSON_NAME] and team, [PERSON_NAME] is"
type textarea "x"
type textarea "Hey [PERSON_NAME] and team, [PERSON_NAME] is a"
type textarea "x"
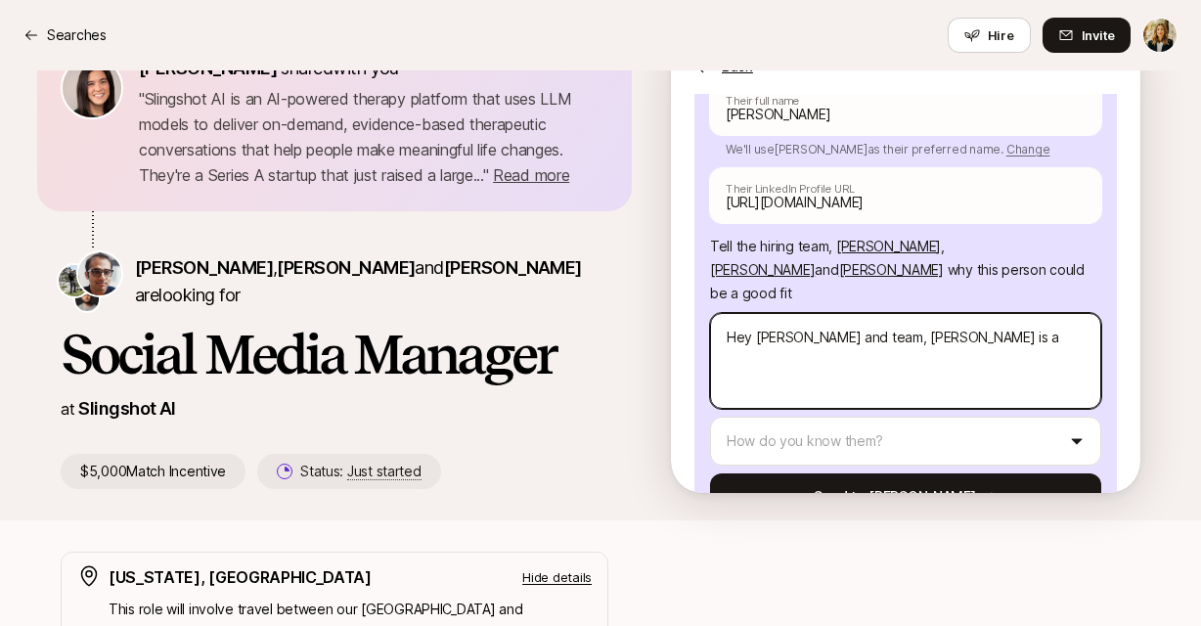
type textarea "Hey [PERSON_NAME] and team, [PERSON_NAME] is a"
type textarea "x"
type textarea "Hey [PERSON_NAME] and team, [PERSON_NAME] is a s"
type textarea "x"
type textarea "Hey [PERSON_NAME] and team, [PERSON_NAME] is a so"
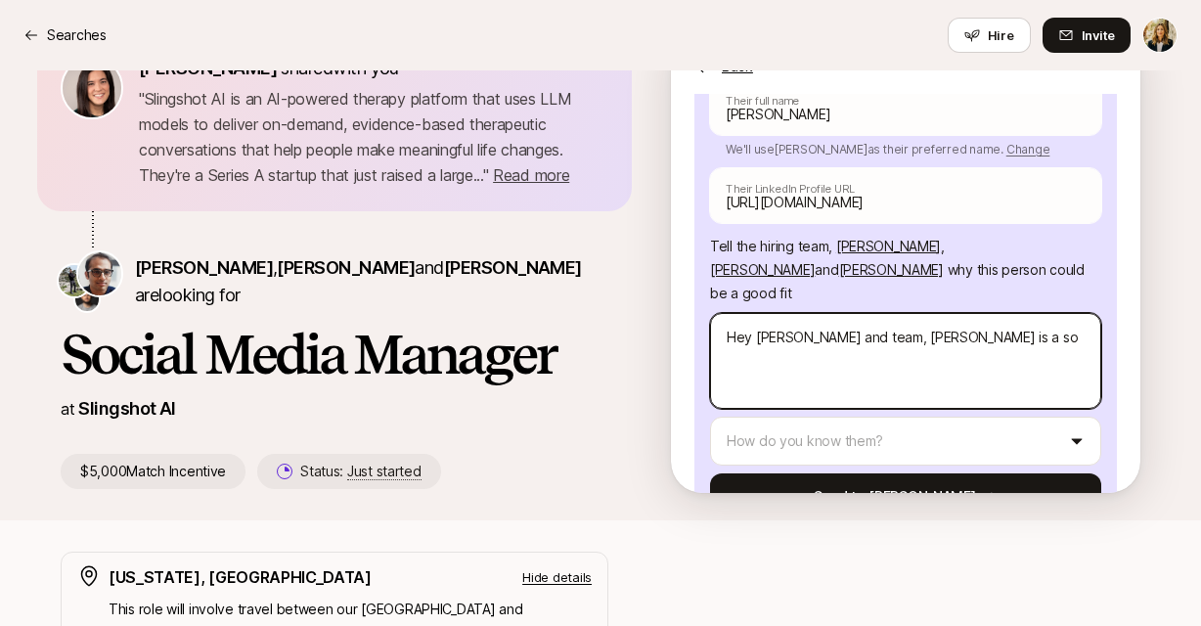
type textarea "x"
type textarea "Hey [PERSON_NAME] and team, [PERSON_NAME] is a soc"
type textarea "x"
type textarea "Hey [PERSON_NAME] and team, [PERSON_NAME] is a soci"
type textarea "x"
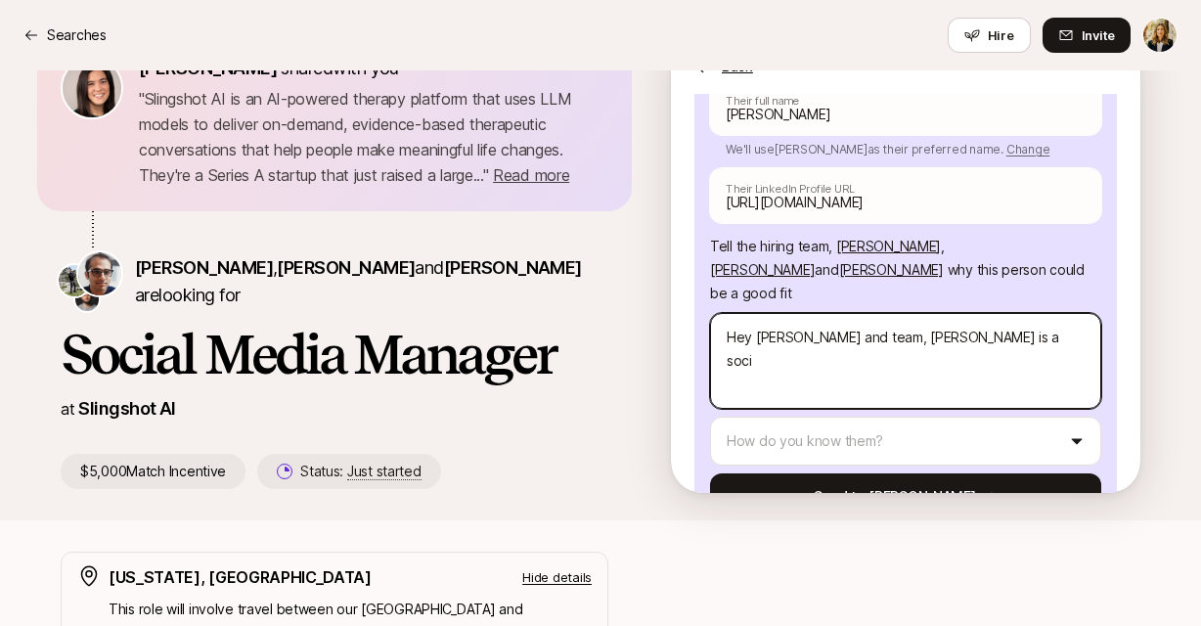
type textarea "Hey [PERSON_NAME] and team, [PERSON_NAME] is a [PERSON_NAME]"
type textarea "x"
type textarea "Hey [PERSON_NAME] and team, [PERSON_NAME] is a social"
type textarea "x"
type textarea "Hey [PERSON_NAME] and team, [PERSON_NAME] is a social"
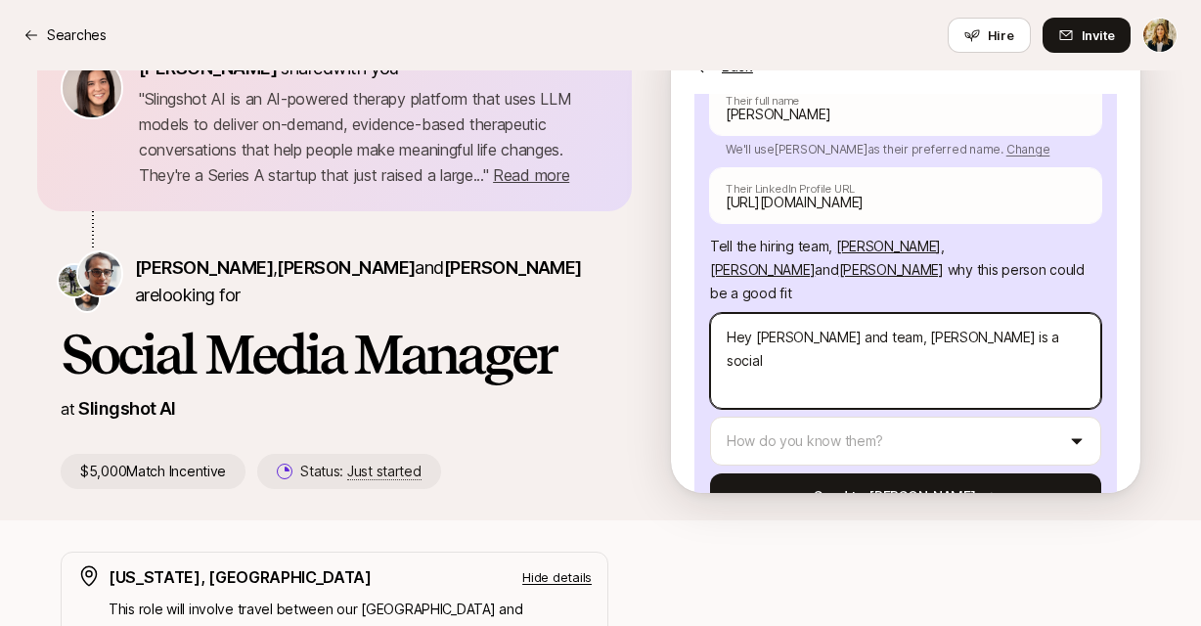
type textarea "x"
type textarea "Hey [PERSON_NAME] and team, [PERSON_NAME] is a social r"
type textarea "x"
type textarea "Hey [PERSON_NAME] and team, [PERSON_NAME] is a social ro"
type textarea "x"
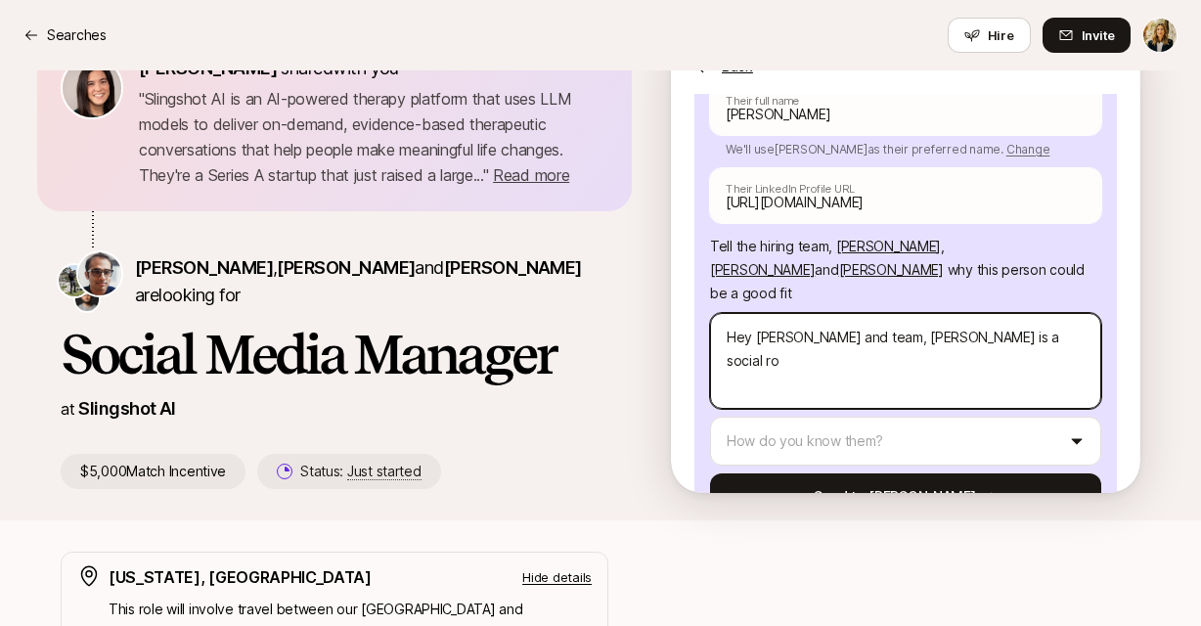
type textarea "Hey [PERSON_NAME] and team, [PERSON_NAME] is a social roc"
type textarea "x"
type textarea "Hey [PERSON_NAME] and team, [PERSON_NAME] is a social [PERSON_NAME]"
type textarea "x"
type textarea "Hey [PERSON_NAME] and team, [PERSON_NAME] is a social rock"
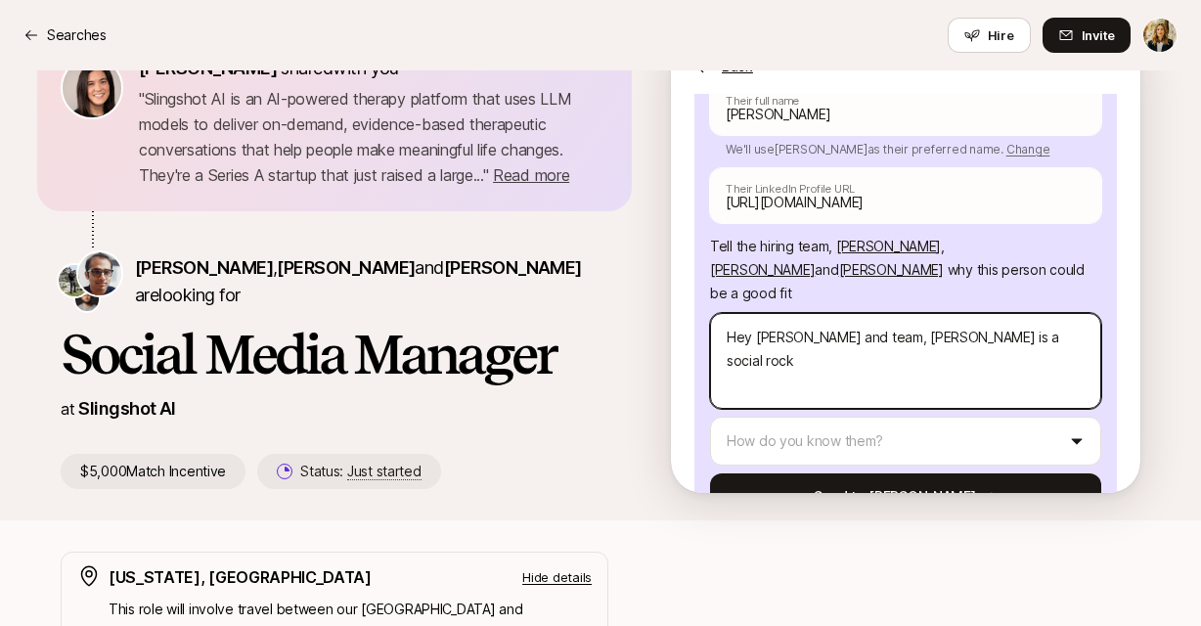
type textarea "x"
type textarea "Hey [PERSON_NAME] and team, [PERSON_NAME] is a social rocks"
type textarea "x"
type textarea "Hey [PERSON_NAME] and team, [PERSON_NAME] is a social rockst"
type textarea "x"
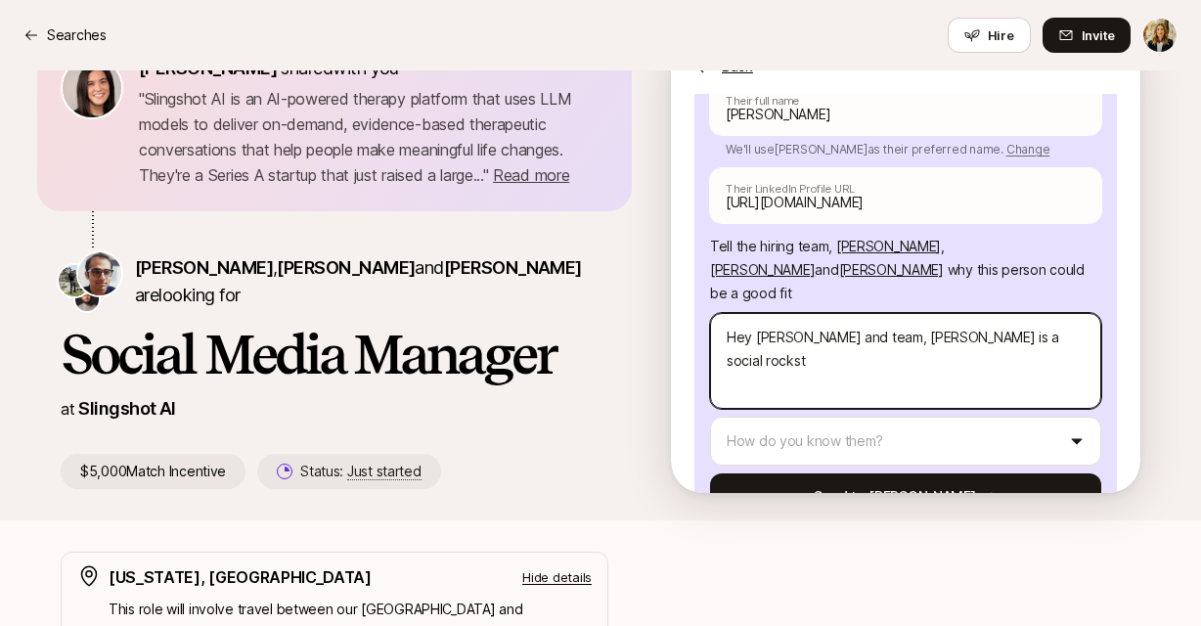
type textarea "Hey [PERSON_NAME] and team, [PERSON_NAME] is a social rocksta"
type textarea "x"
type textarea "Hey [PERSON_NAME] and team, [PERSON_NAME] is a social rockstar"
type textarea "x"
type textarea "Hey [PERSON_NAME] and team, [PERSON_NAME] is a social rockstar!"
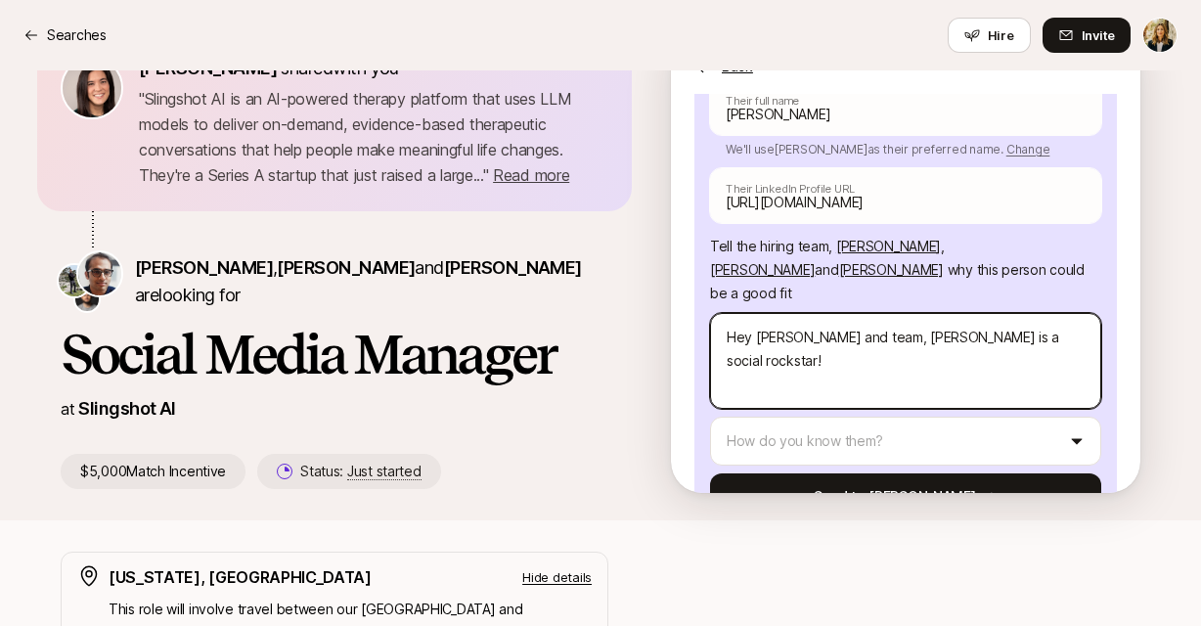
type textarea "x"
type textarea "Hey [PERSON_NAME] and team, [PERSON_NAME] is a social rockstar!"
type textarea "x"
type textarea "Hey [PERSON_NAME] and team, [PERSON_NAME] is a social rockstar! Pa"
type textarea "x"
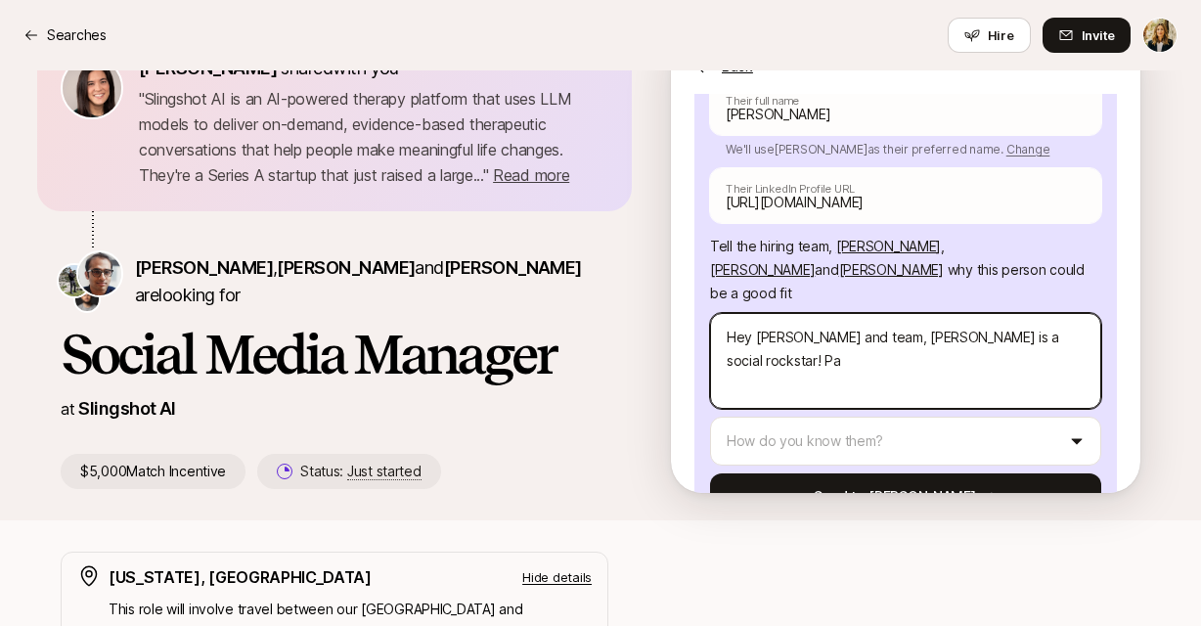
type textarea "Hey [PERSON_NAME] and team, [PERSON_NAME] is a social rockstar! Pas"
type textarea "x"
type textarea "Hey [PERSON_NAME] and team, [PERSON_NAME] is a social rockstar! Pass"
type textarea "x"
type textarea "Hey [PERSON_NAME] and team, [PERSON_NAME] is a social rockstar! Passio"
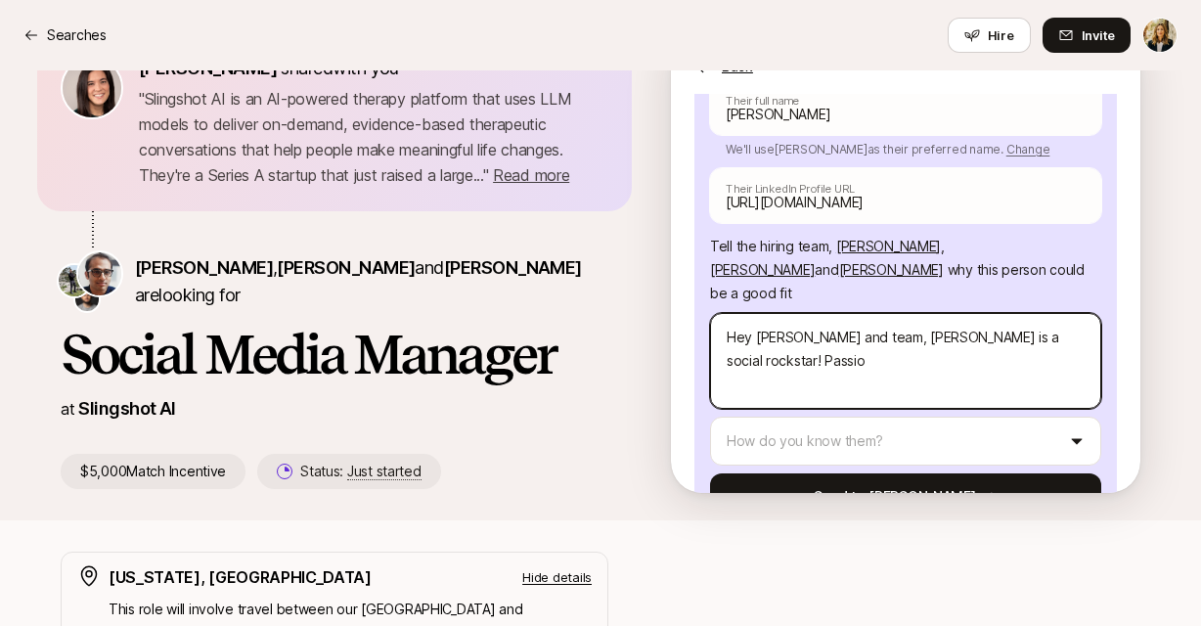
type textarea "x"
type textarea "Hey [PERSON_NAME] and team, [PERSON_NAME] is a social rockstar! Passion"
type textarea "x"
type textarea "Hey [PERSON_NAME] and team, [PERSON_NAME] is a social rockstar! Passiona"
type textarea "x"
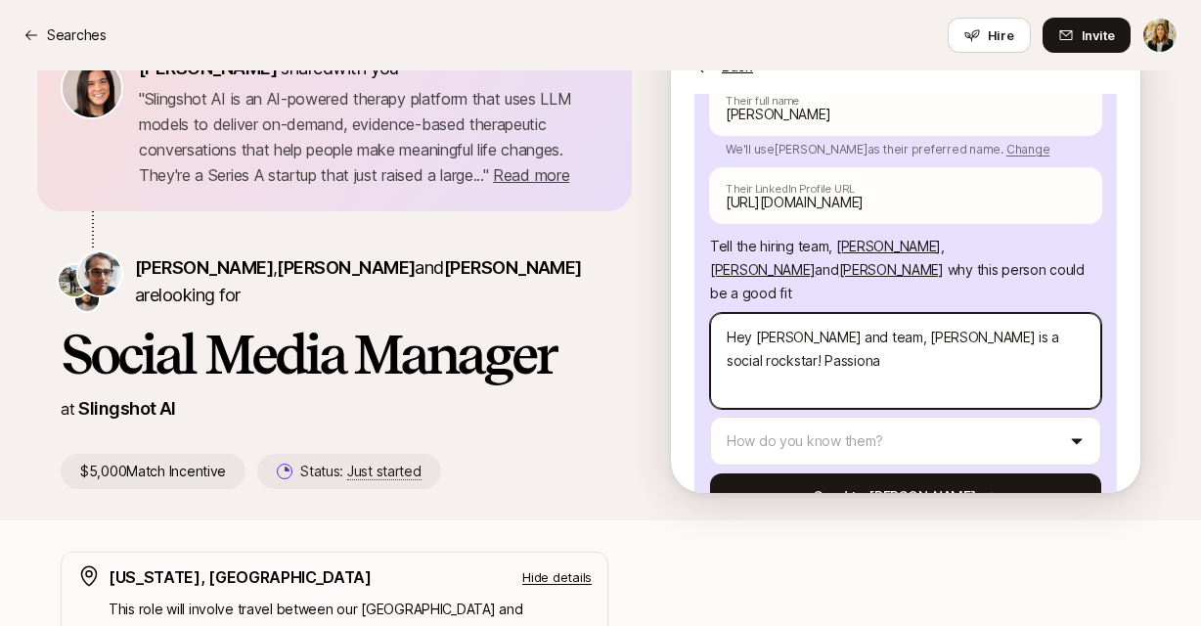
type textarea "Hey [PERSON_NAME] and team, [PERSON_NAME] is a social rockstar! Passionat"
type textarea "x"
type textarea "Hey [PERSON_NAME] and team, [PERSON_NAME] is a social rockstar! Passionate"
type textarea "x"
type textarea "Hey [PERSON_NAME] and team, [PERSON_NAME] is a social rockstar! Passionate"
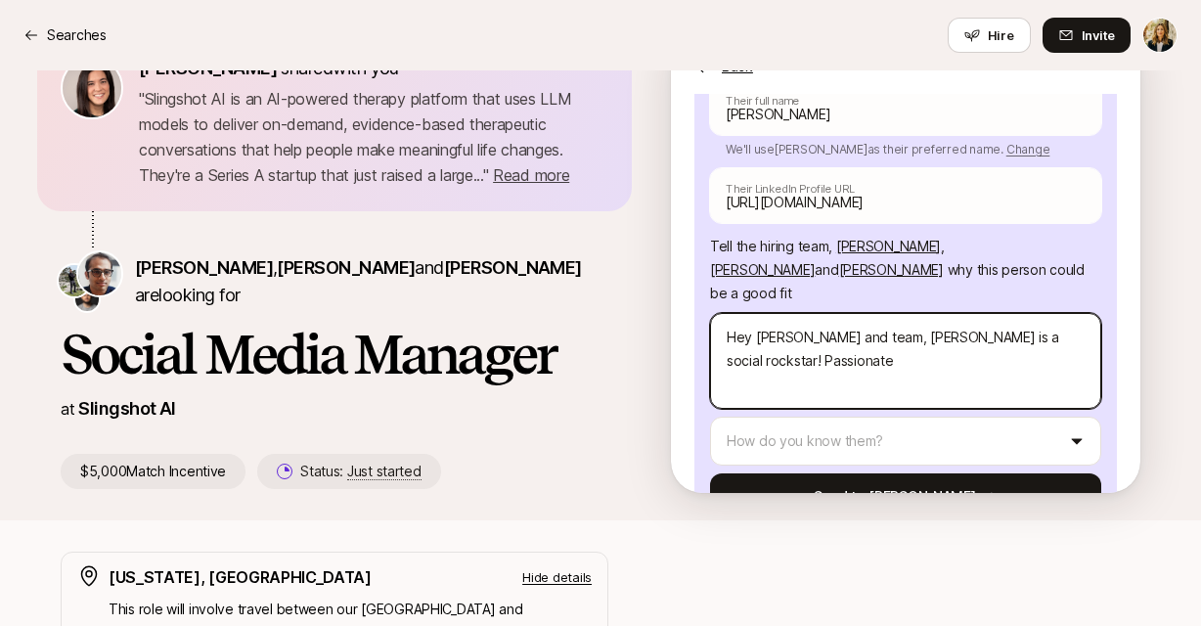
type textarea "x"
type textarea "Hey [PERSON_NAME] and team, [PERSON_NAME] is a social rockstar! Passionate a"
type textarea "x"
type textarea "Hey [PERSON_NAME] and team, [PERSON_NAME] is a social rockstar! Passionate abo"
type textarea "x"
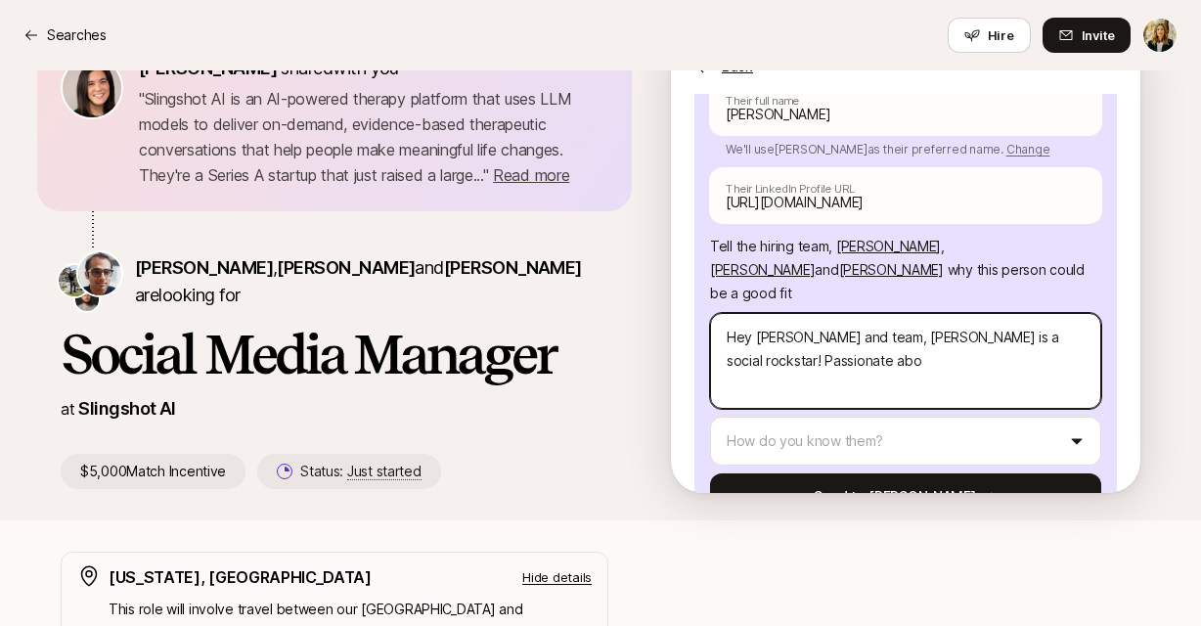
type textarea "Hey [PERSON_NAME] and team, [PERSON_NAME] is a social rockstar! Passionate abou"
paste textarea "specialized in content and digital marketing and worked very closely with produ…"
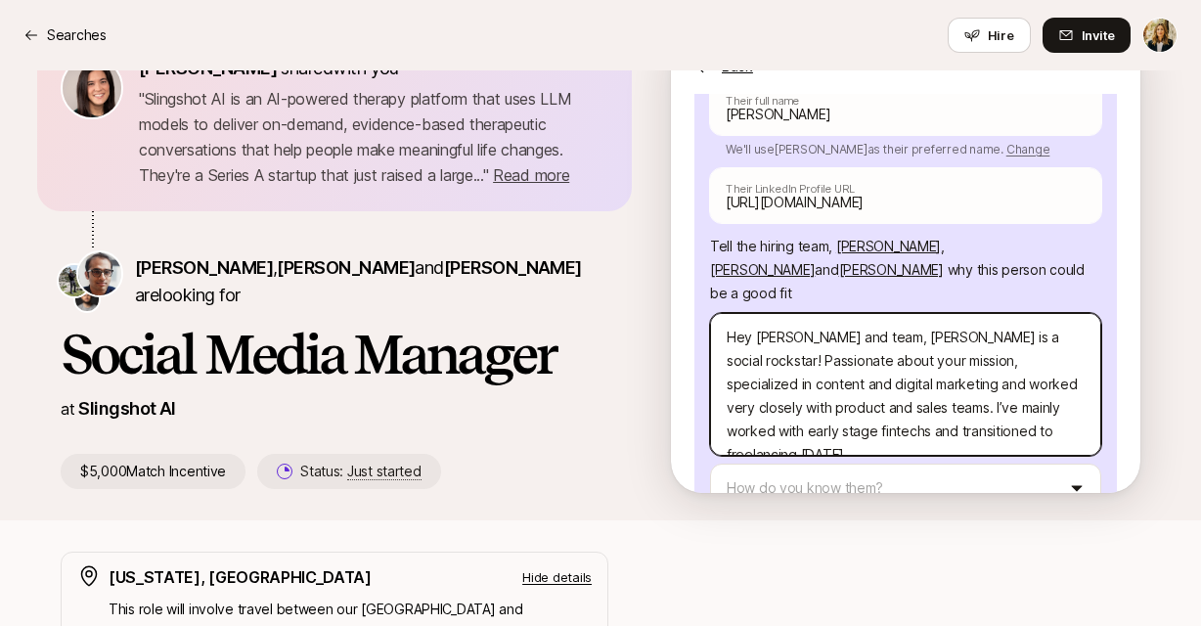
click at [852, 313] on textarea "Hey [PERSON_NAME] and team, [PERSON_NAME] is a social rockstar! Passionate abou…" at bounding box center [905, 384] width 391 height 143
click at [940, 313] on textarea "Hey [PERSON_NAME] and team, [PERSON_NAME] is a social rockstar! Passionate abou…" at bounding box center [905, 384] width 391 height 143
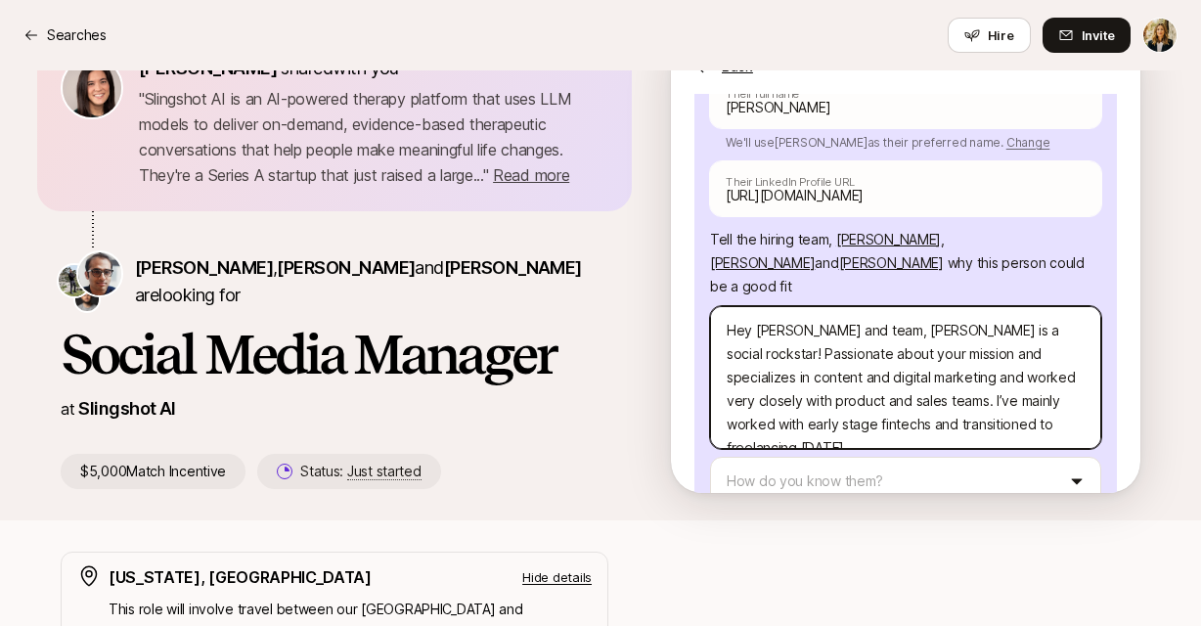
click at [802, 306] on textarea "Hey [PERSON_NAME] and team, [PERSON_NAME] is a social rockstar! Passionate abou…" at bounding box center [905, 377] width 391 height 143
click at [806, 306] on textarea "Hey [PERSON_NAME] and team, [PERSON_NAME] is a social rockstar! Passionate abou…" at bounding box center [905, 377] width 391 height 143
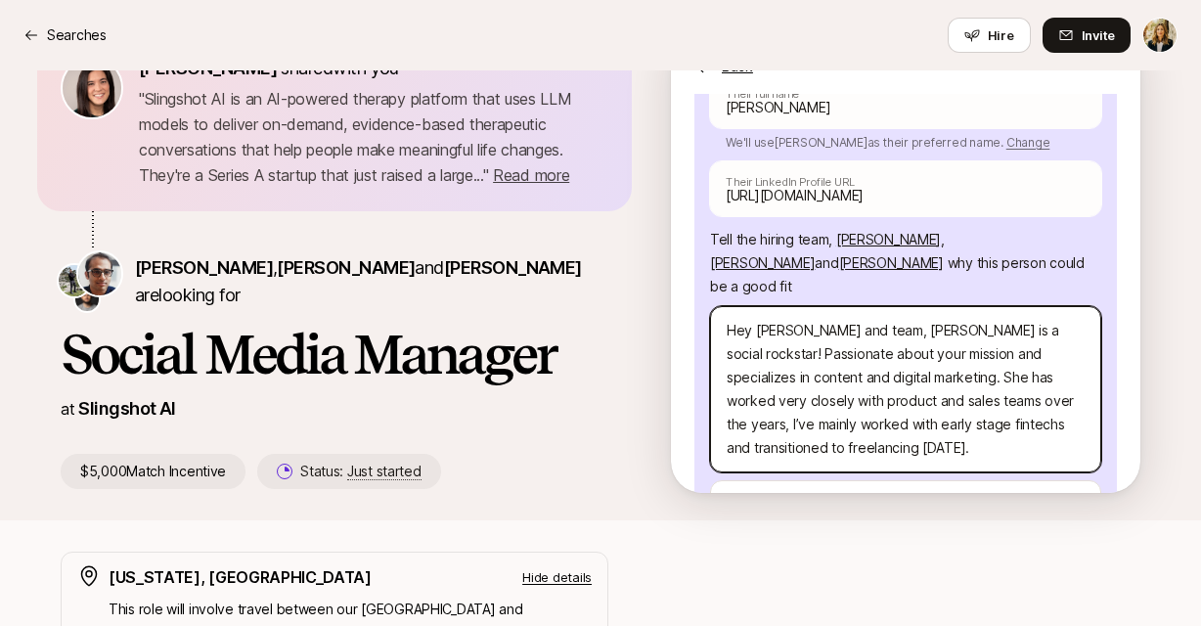
drag, startPoint x: 899, startPoint y: 301, endPoint x: 844, endPoint y: 321, distance: 58.2
click at [844, 321] on textarea "Hey [PERSON_NAME] and team, [PERSON_NAME] is a social rockstar! Passionate abou…" at bounding box center [905, 389] width 391 height 166
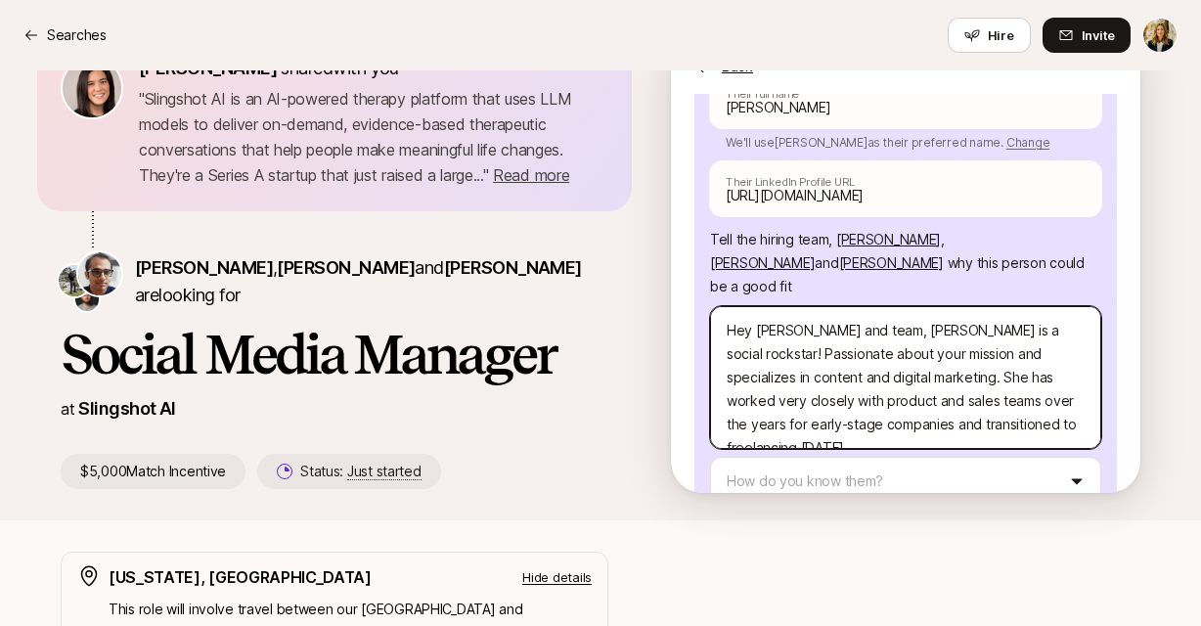
click at [993, 323] on textarea "Hey [PERSON_NAME] and team, [PERSON_NAME] is a social rockstar! Passionate abou…" at bounding box center [905, 377] width 391 height 143
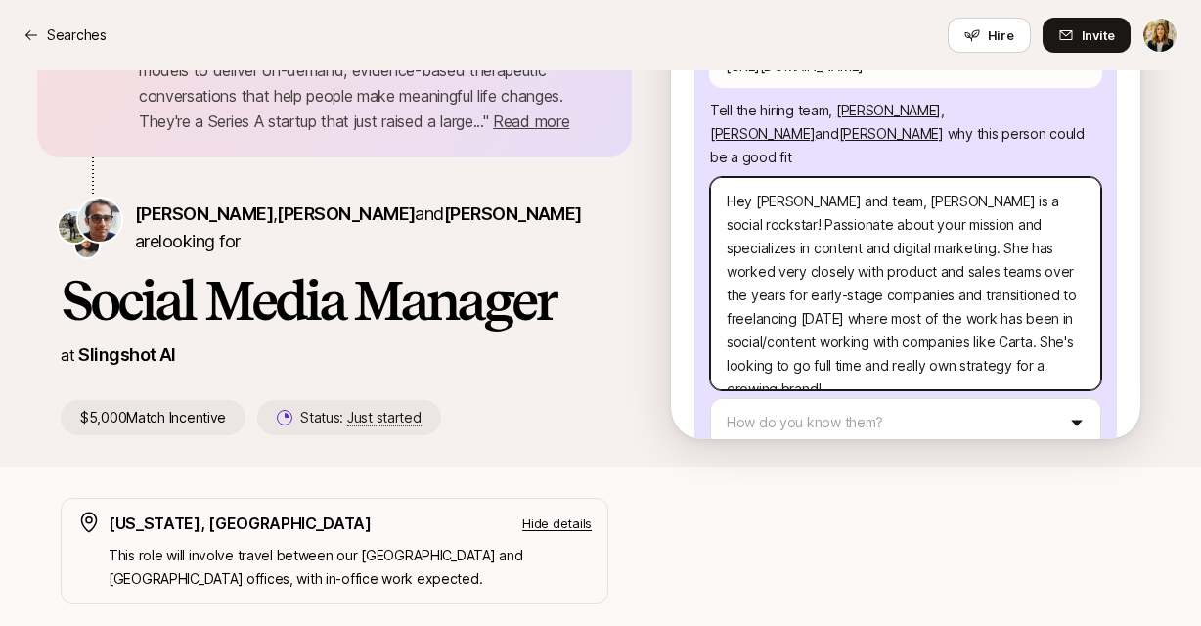
scroll to position [431, 0]
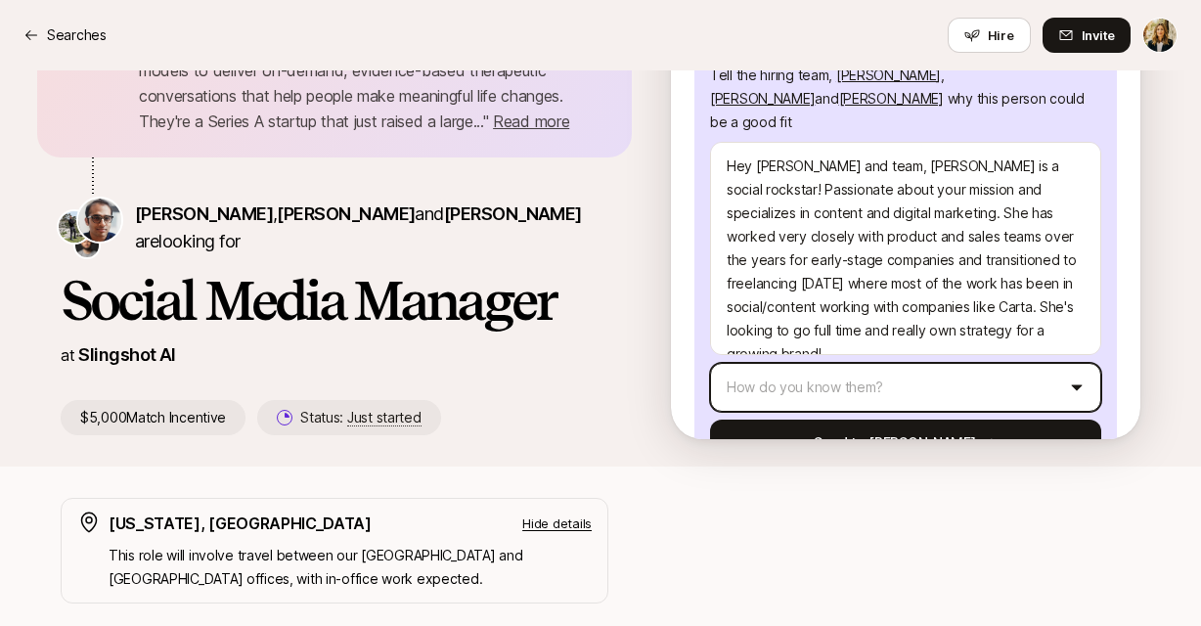
click at [797, 304] on html "Searches Searches Hire Invite [PERSON_NAME] shared with you " Slingshot AI is a…" at bounding box center [600, 150] width 1201 height 626
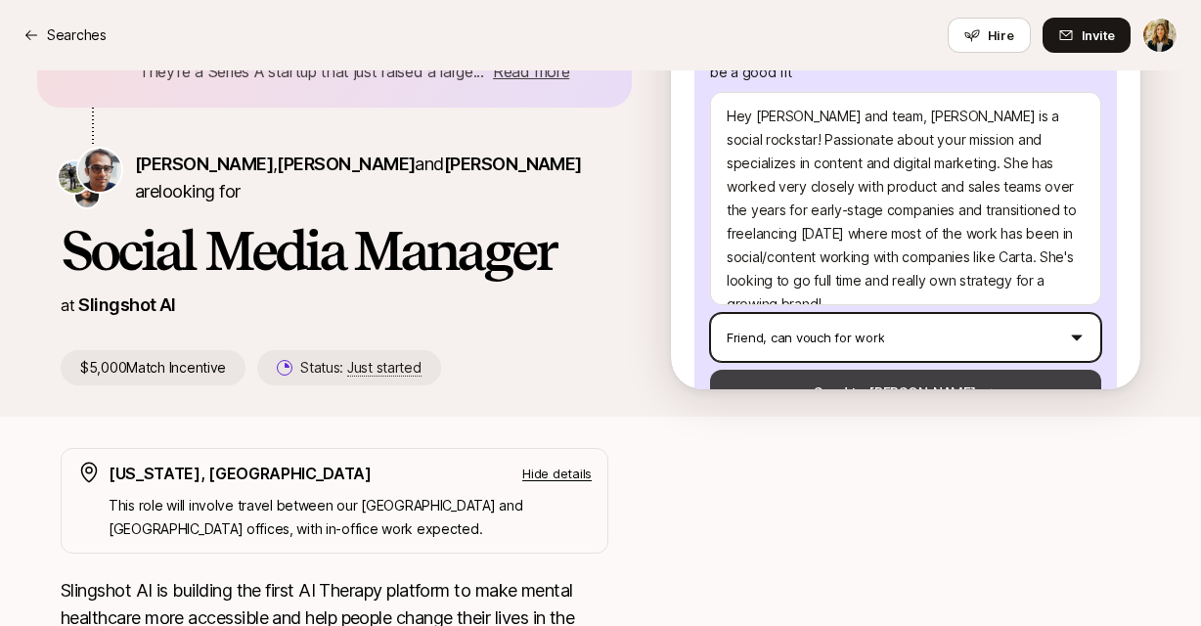
scroll to position [217, 0]
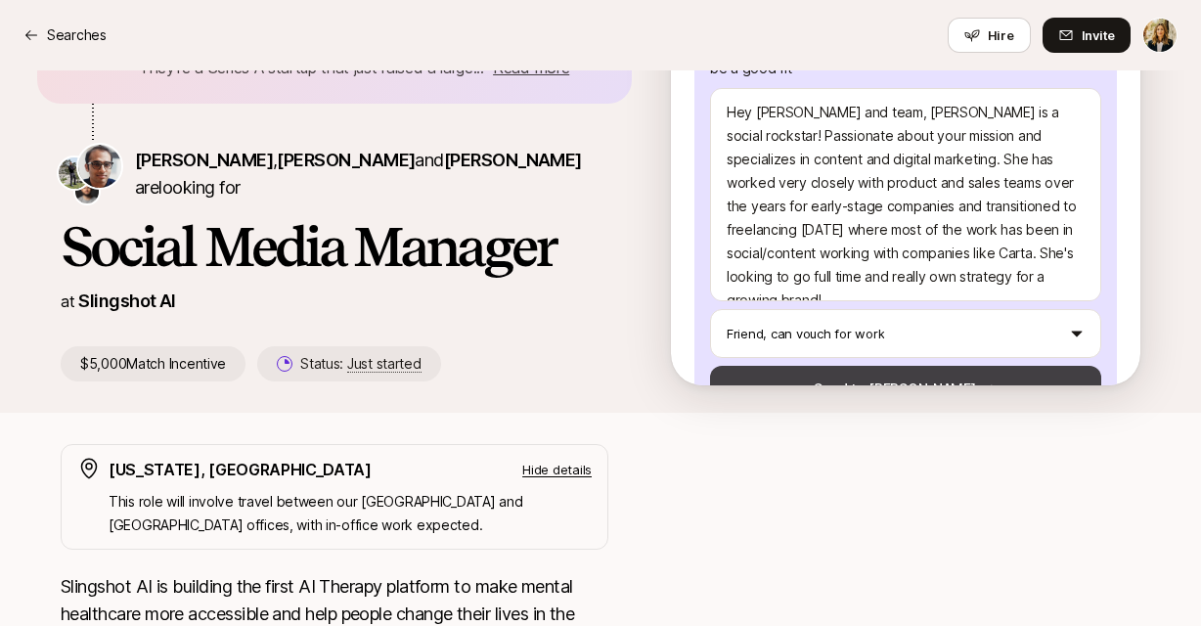
click at [886, 366] on button "Send to [PERSON_NAME]" at bounding box center [905, 389] width 391 height 47
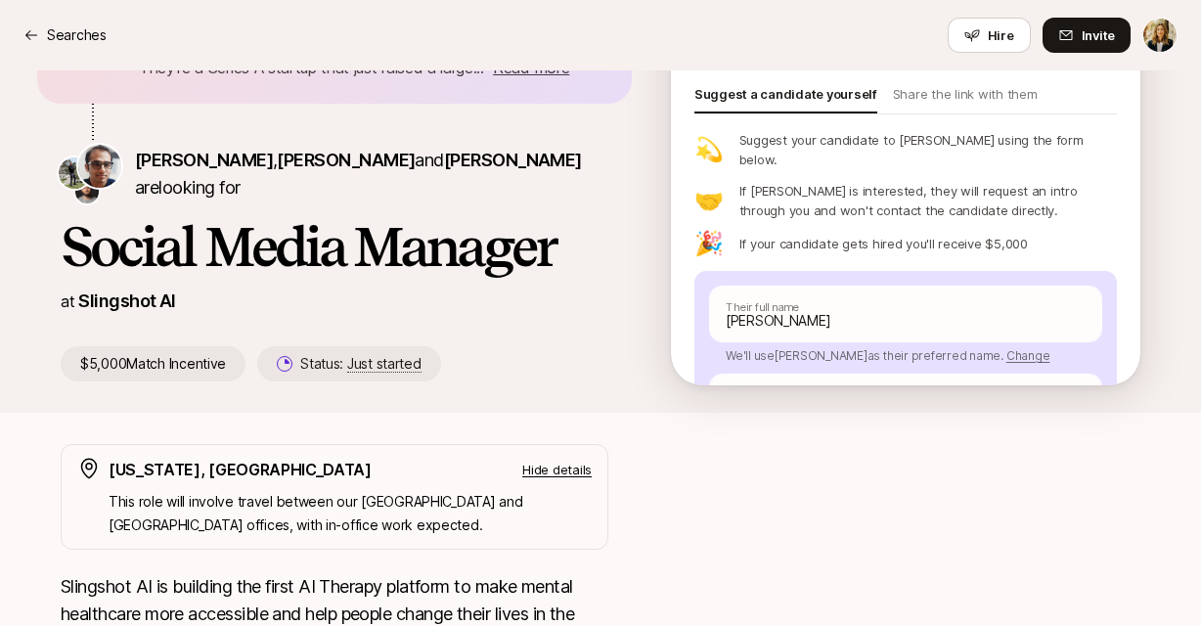
scroll to position [262, 0]
